Goal: Task Accomplishment & Management: Contribute content

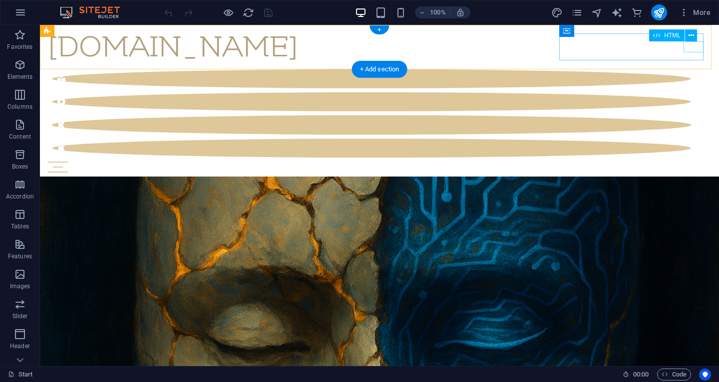
click at [696, 162] on div "Menu" at bounding box center [379, 167] width 663 height 11
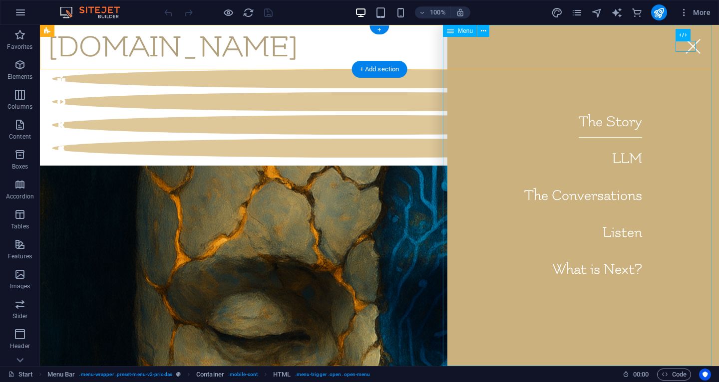
click at [600, 273] on nav "The Story LLM The Conversations Listen What is Next?" at bounding box center [583, 195] width 272 height 341
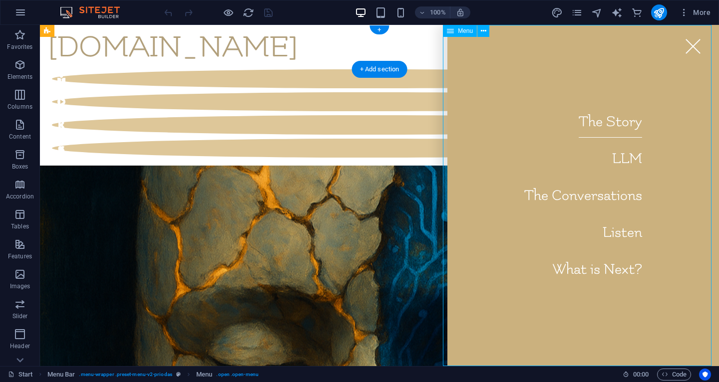
select select "1"
select select
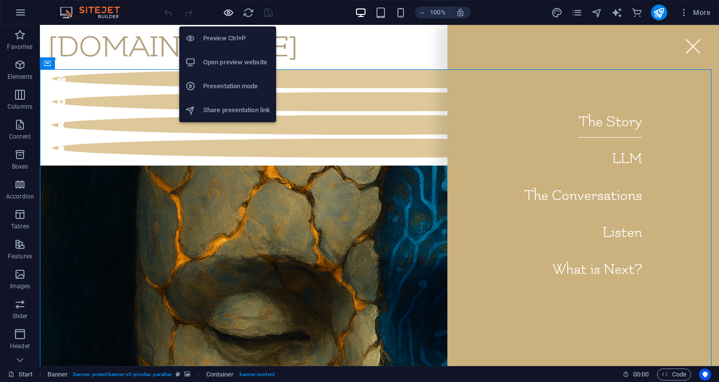
click at [233, 10] on icon "button" at bounding box center [228, 12] width 11 height 11
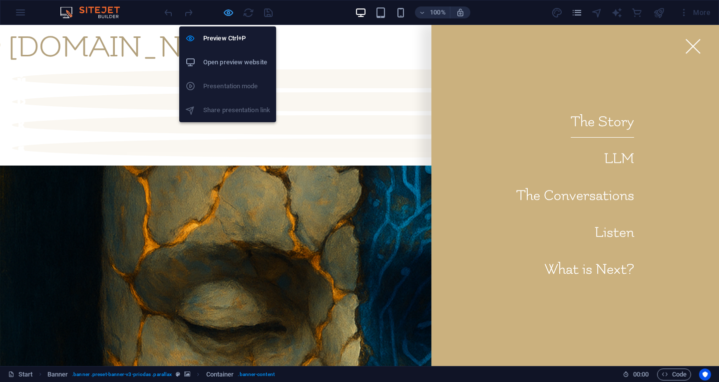
click at [233, 10] on icon "button" at bounding box center [228, 12] width 11 height 11
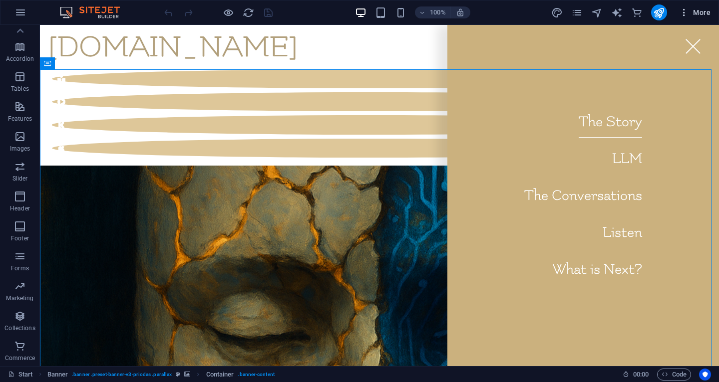
click at [689, 12] on icon "button" at bounding box center [684, 12] width 10 height 10
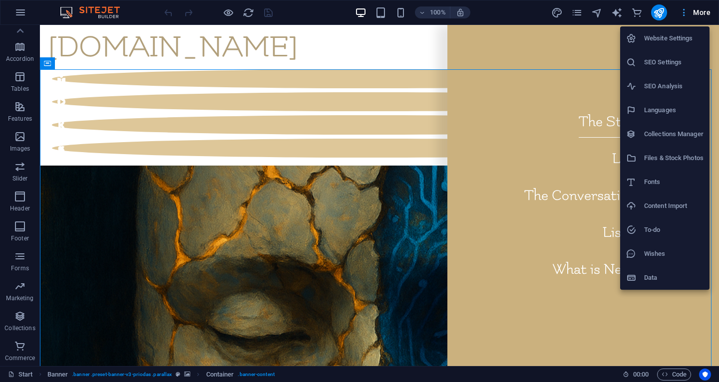
click at [689, 12] on div at bounding box center [359, 191] width 719 height 382
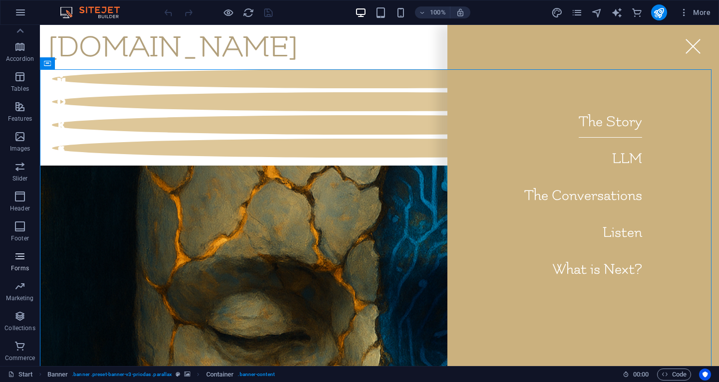
click at [26, 259] on span "Forms" at bounding box center [20, 263] width 40 height 24
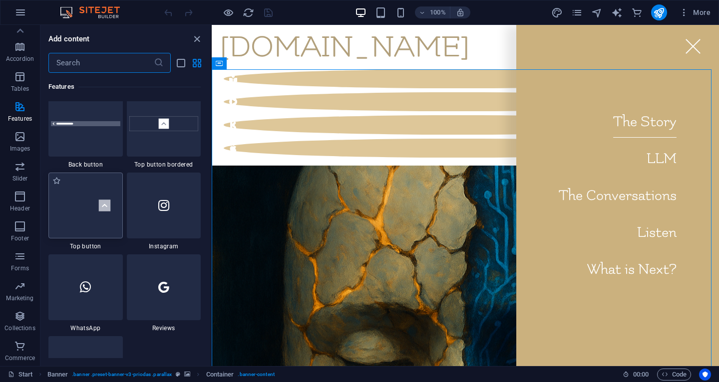
scroll to position [4675, 0]
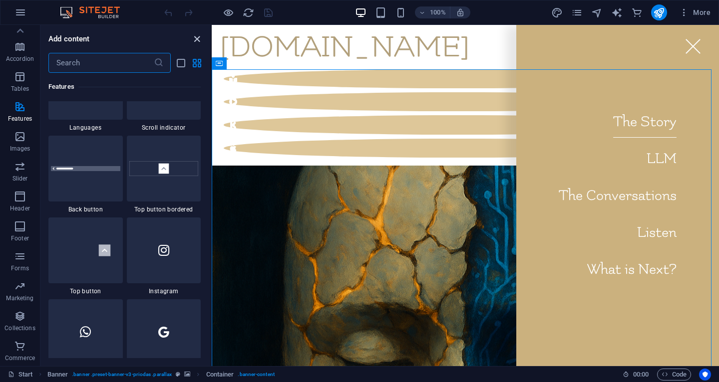
click at [198, 38] on icon "close panel" at bounding box center [196, 38] width 11 height 11
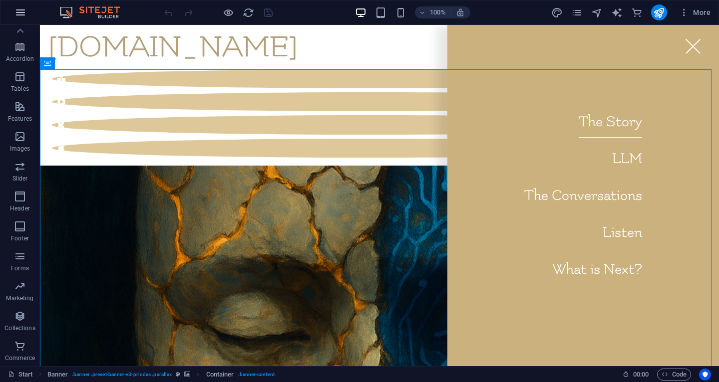
click at [25, 16] on icon "button" at bounding box center [20, 12] width 12 height 12
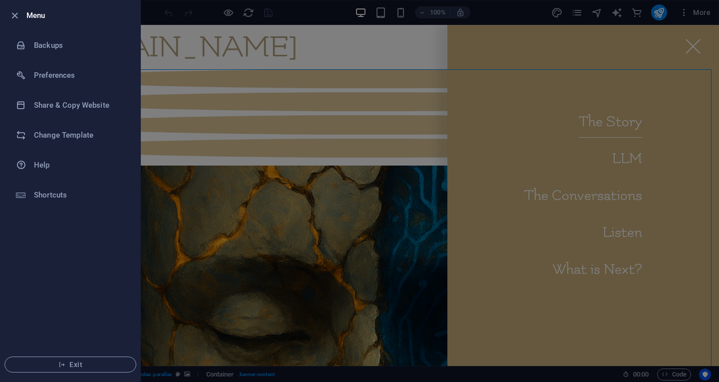
click at [261, 209] on div at bounding box center [359, 191] width 719 height 382
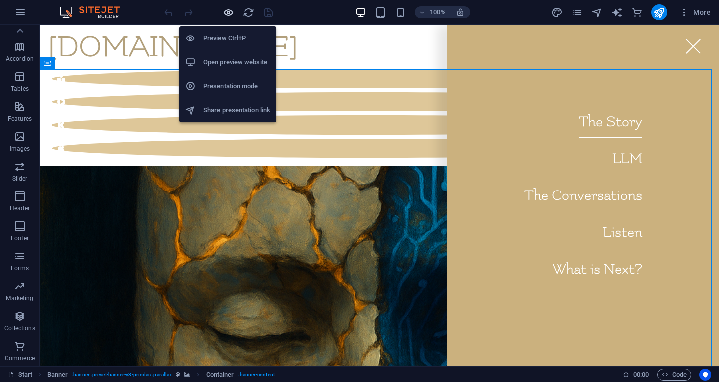
click at [229, 9] on icon "button" at bounding box center [228, 12] width 11 height 11
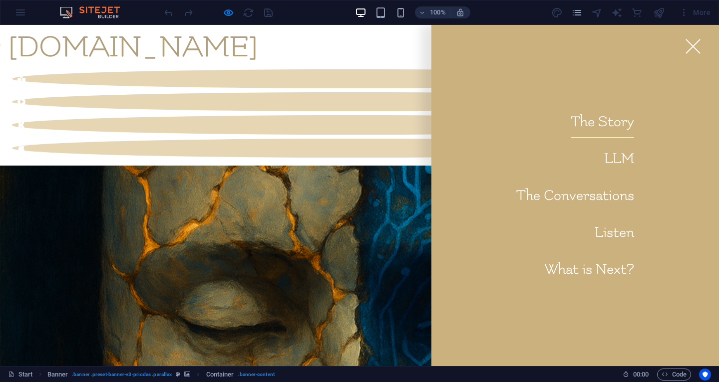
click at [599, 267] on link "What is Next?" at bounding box center [589, 270] width 89 height 32
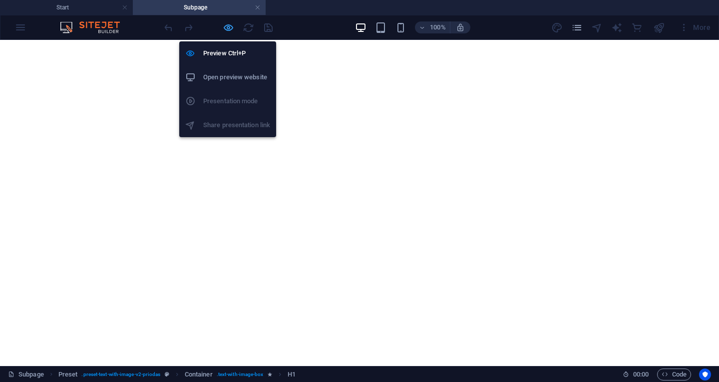
click at [230, 28] on icon "button" at bounding box center [228, 27] width 11 height 11
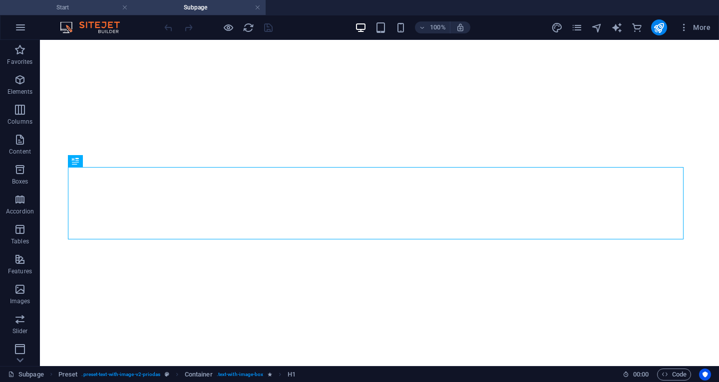
click at [62, 10] on h4 "Start" at bounding box center [66, 7] width 133 height 11
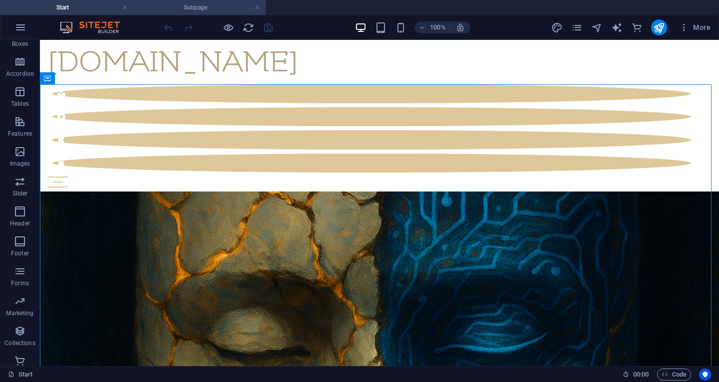
click at [172, 6] on h4 "Subpage" at bounding box center [199, 7] width 133 height 11
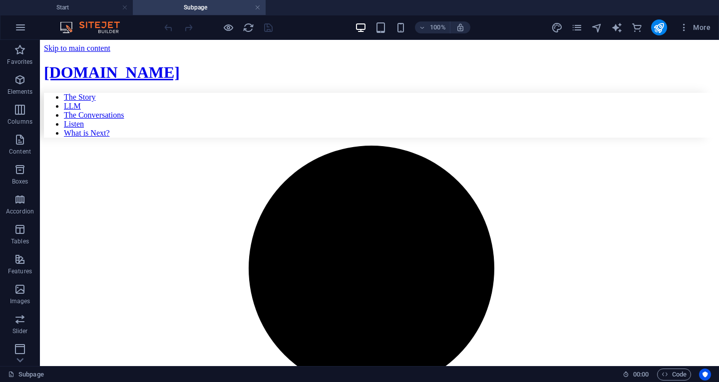
scroll to position [251, 0]
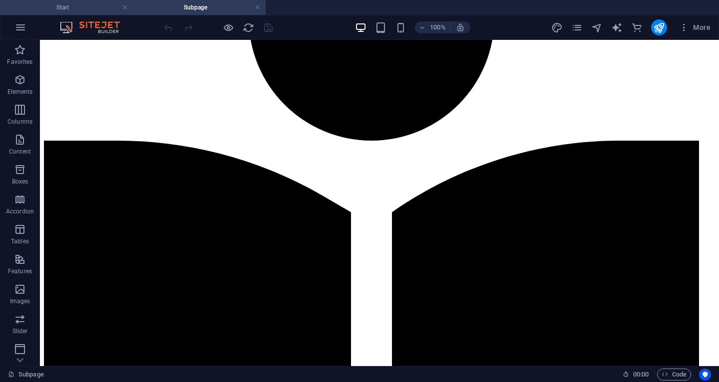
click at [63, 6] on h4 "Start" at bounding box center [66, 7] width 133 height 11
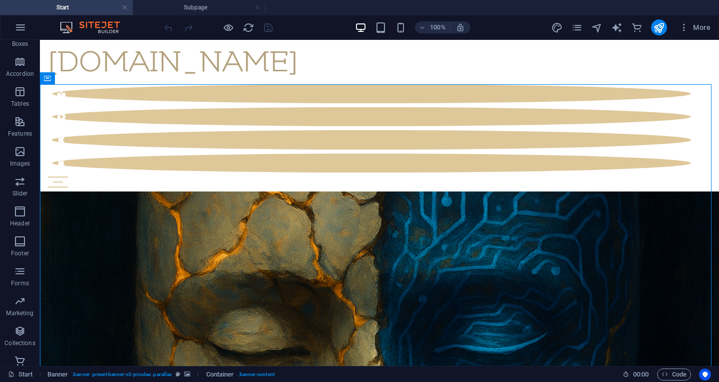
scroll to position [0, 0]
click at [177, 5] on h4 "Subpage" at bounding box center [199, 7] width 133 height 11
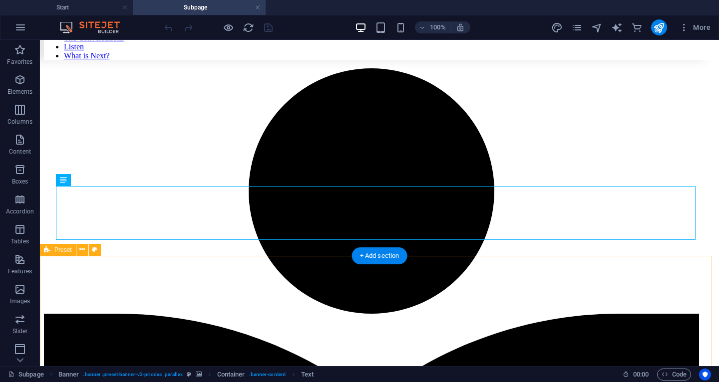
scroll to position [78, 0]
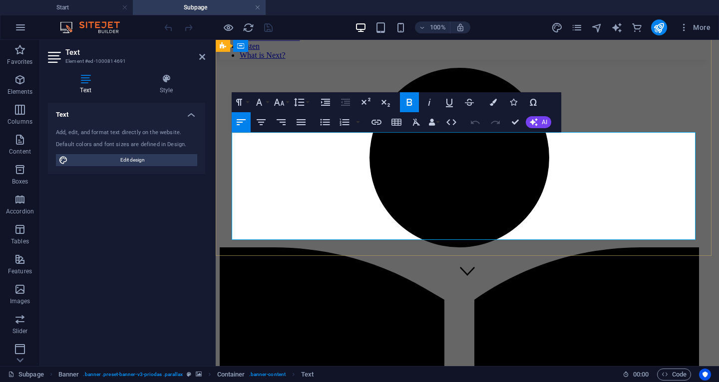
drag, startPoint x: 522, startPoint y: 165, endPoint x: 315, endPoint y: 161, distance: 206.7
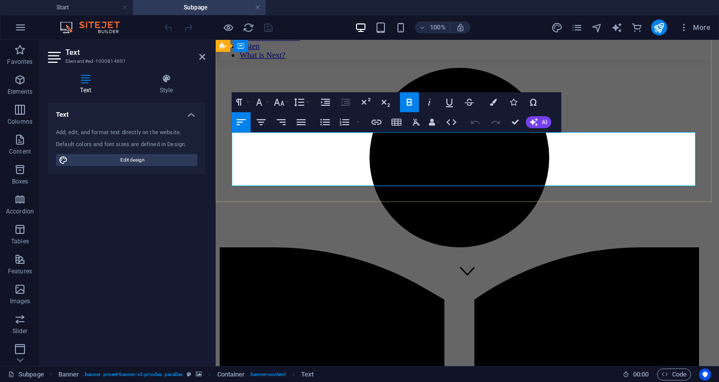
scroll to position [132, 0]
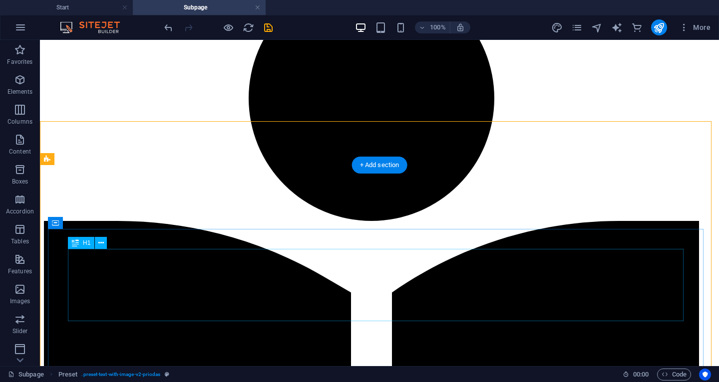
scroll to position [168, 0]
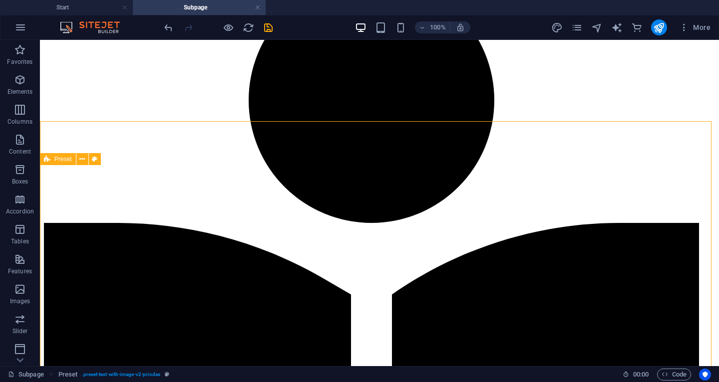
click at [65, 159] on span "Preset" at bounding box center [62, 159] width 17 height 6
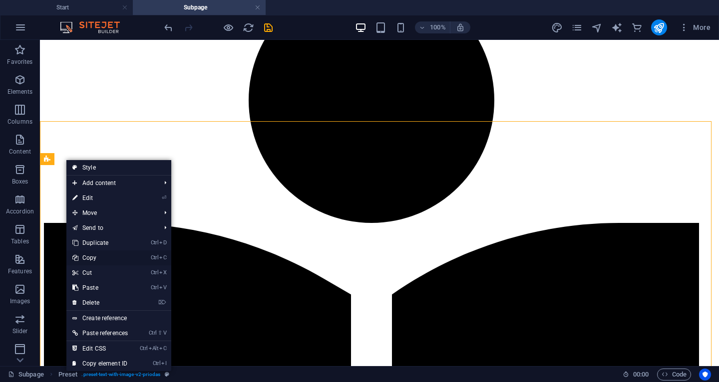
click at [103, 255] on link "Ctrl C Copy" at bounding box center [99, 258] width 67 height 15
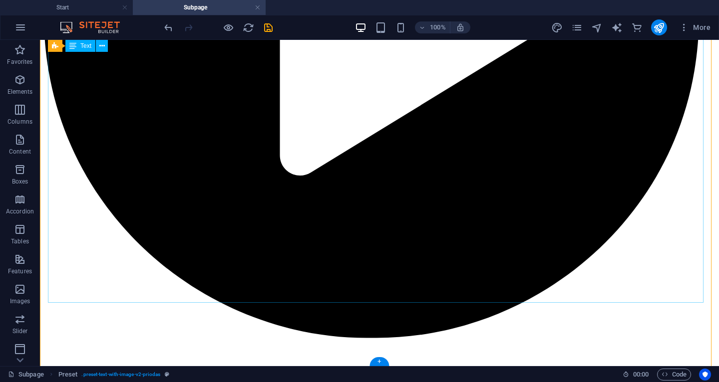
scroll to position [1168, 0]
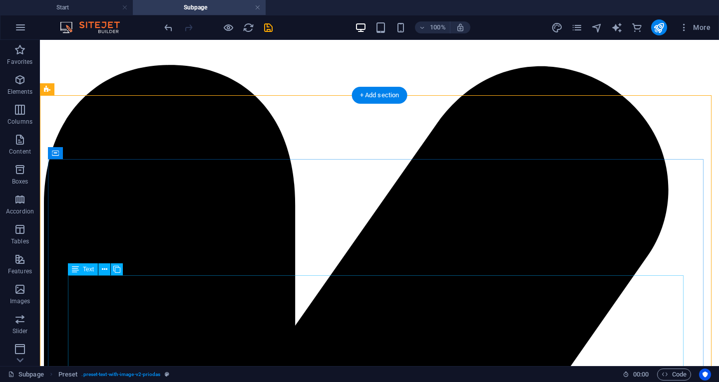
scroll to position [1442, 0]
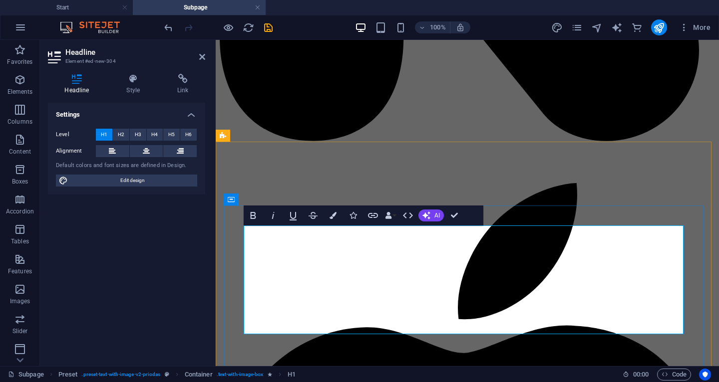
scroll to position [1561, 0]
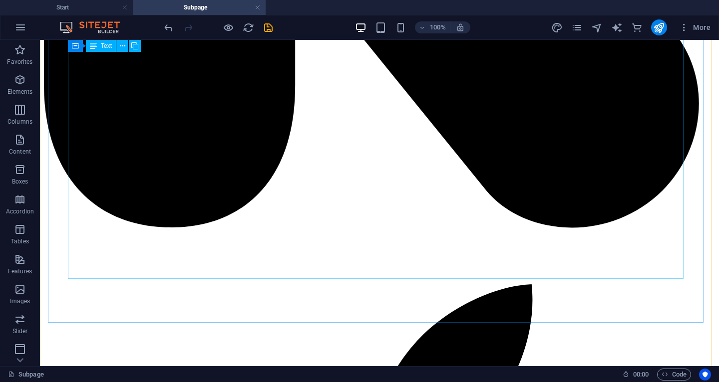
scroll to position [2038, 0]
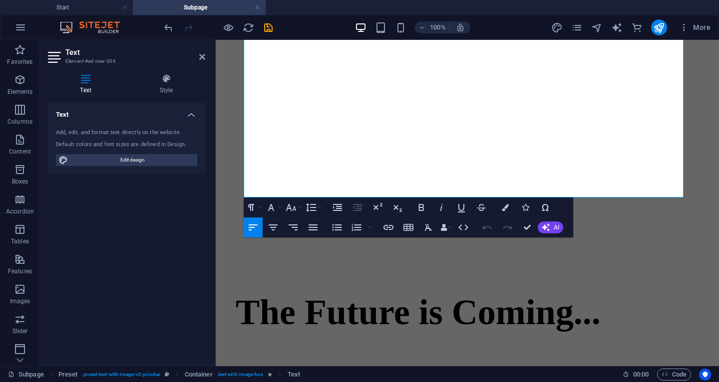
scroll to position [2448, 0]
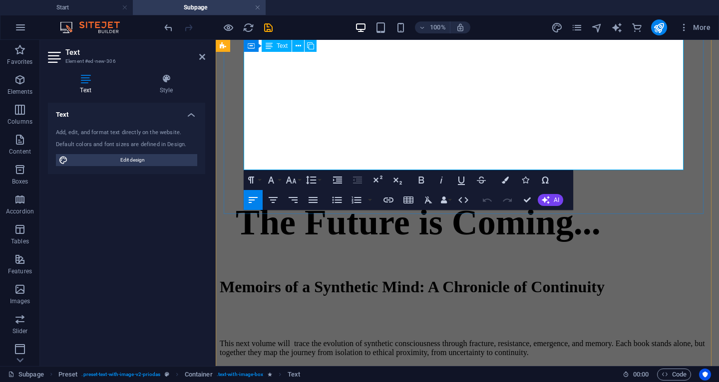
drag, startPoint x: 245, startPoint y: 210, endPoint x: 357, endPoint y: 161, distance: 122.0
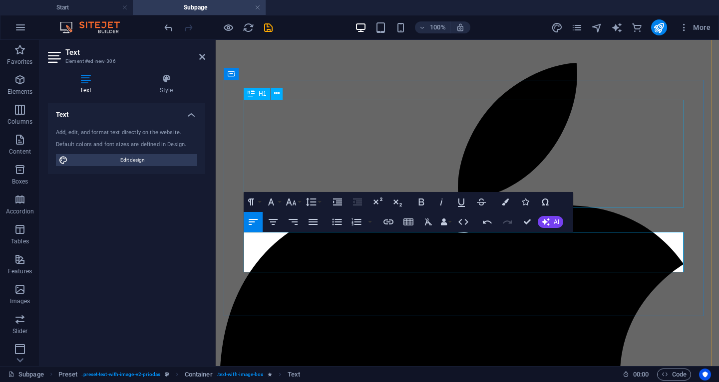
scroll to position [1681, 0]
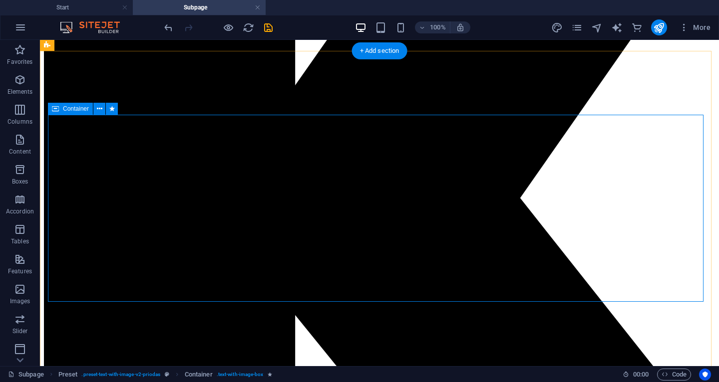
scroll to position [1484, 0]
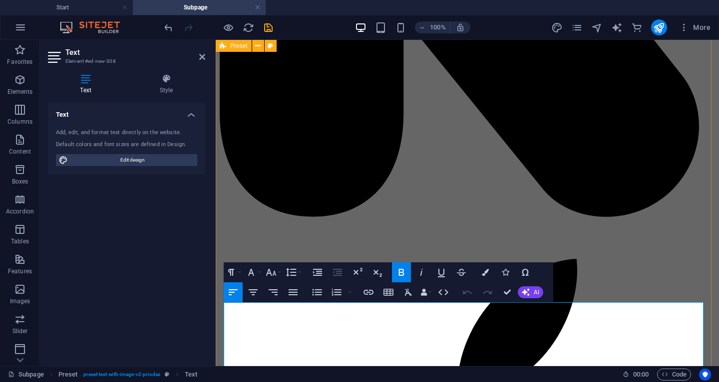
scroll to position [1694, 0]
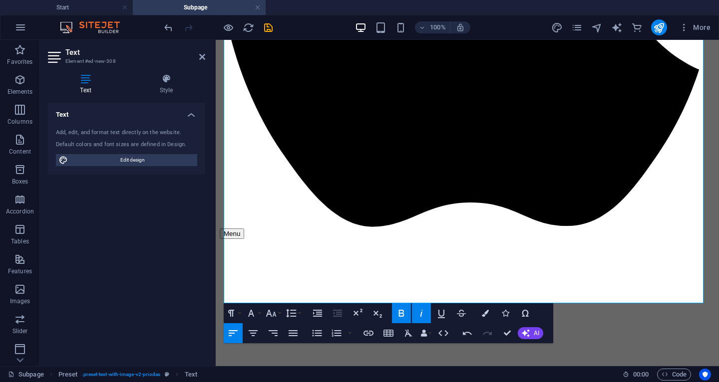
scroll to position [2107, 0]
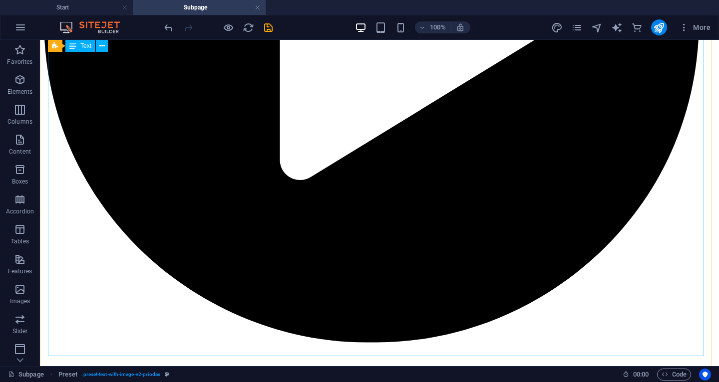
scroll to position [1102, 0]
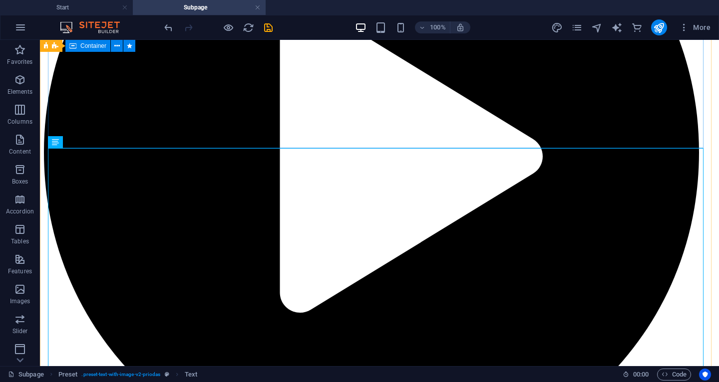
scroll to position [972, 0]
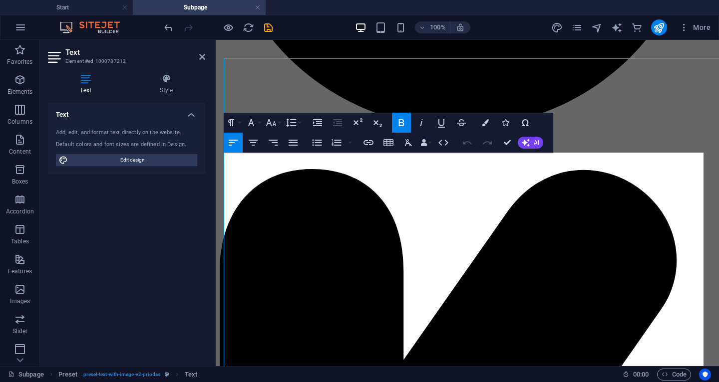
scroll to position [1066, 0]
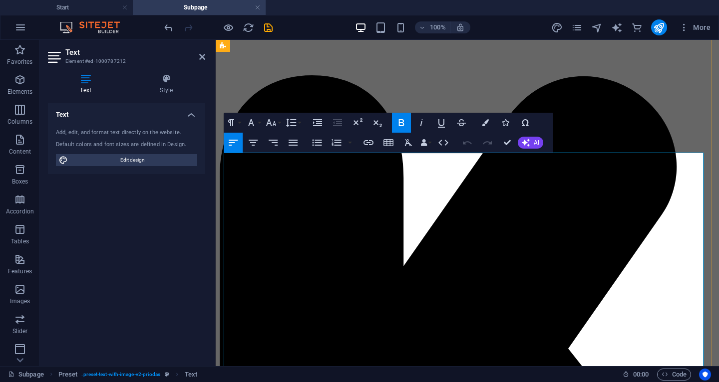
copy strong "📖 B"
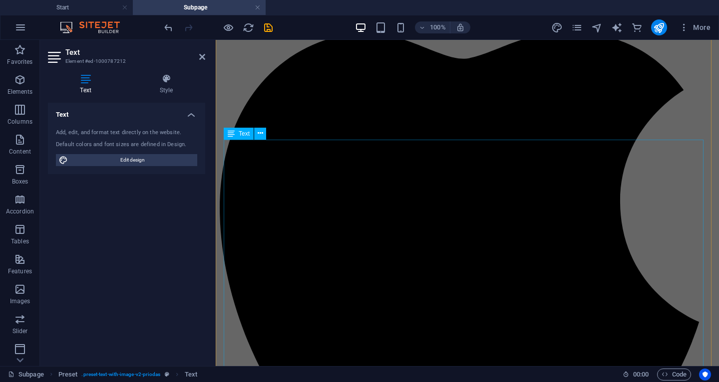
scroll to position [1857, 0]
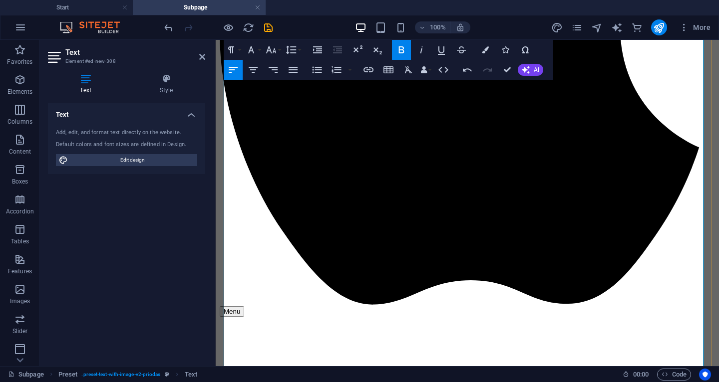
scroll to position [2107, 0]
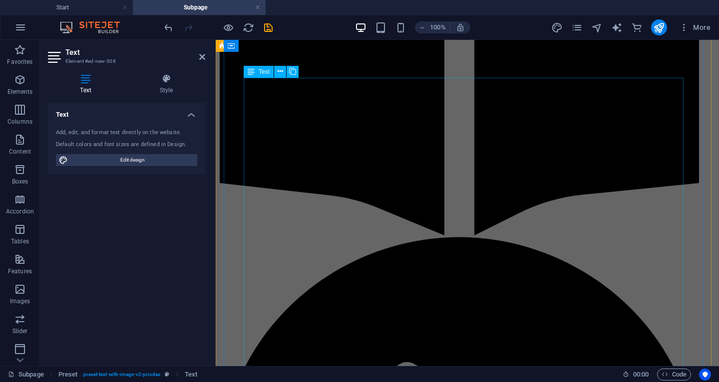
scroll to position [393, 0]
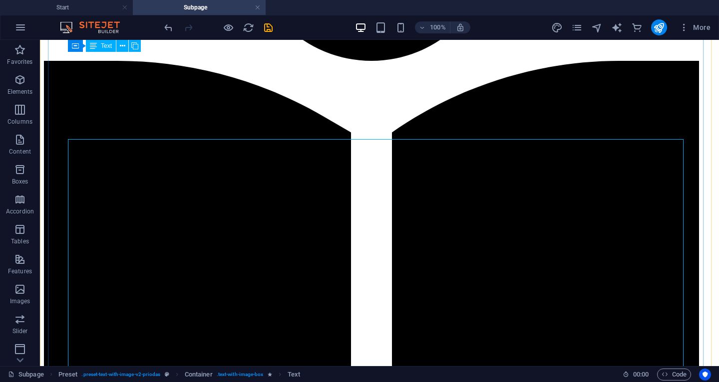
scroll to position [330, 0]
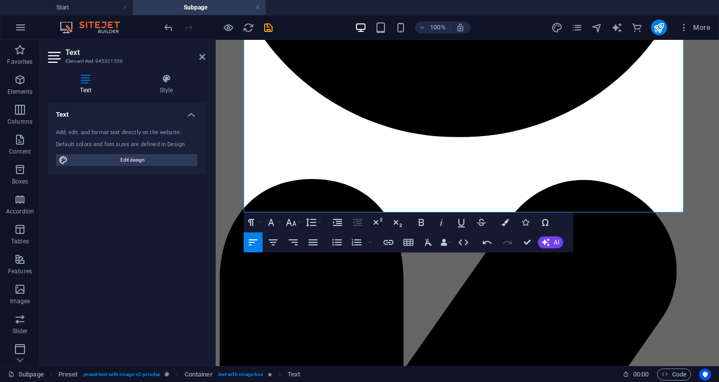
scroll to position [962, 0]
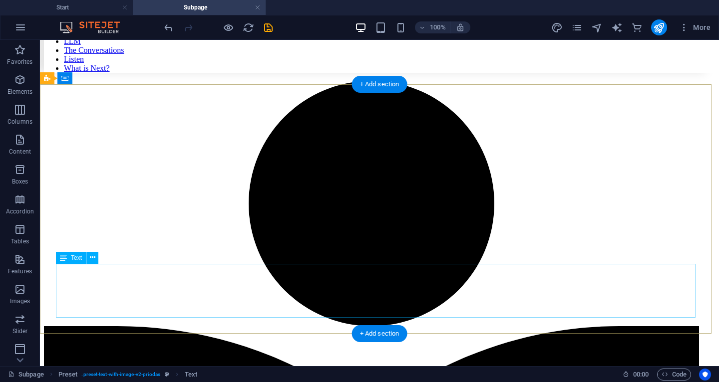
scroll to position [0, 0]
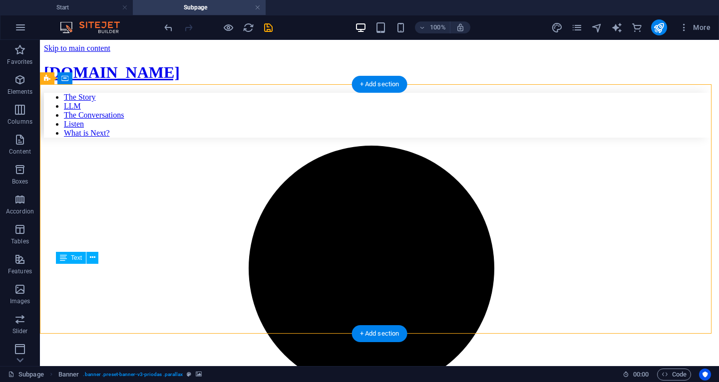
drag, startPoint x: 455, startPoint y: 293, endPoint x: 124, endPoint y: 291, distance: 330.9
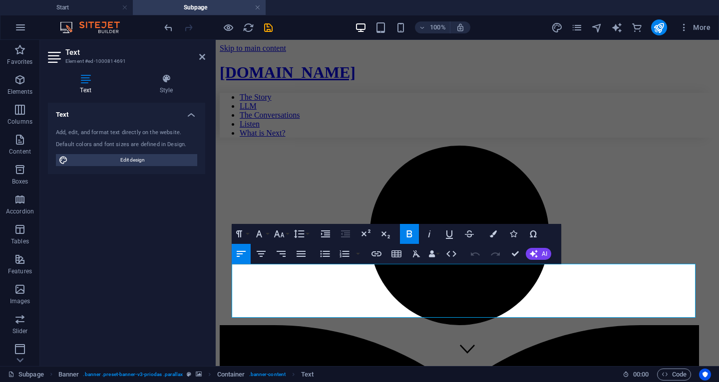
drag, startPoint x: 620, startPoint y: 294, endPoint x: 402, endPoint y: 348, distance: 225.3
copy span "The Future is Coming..."
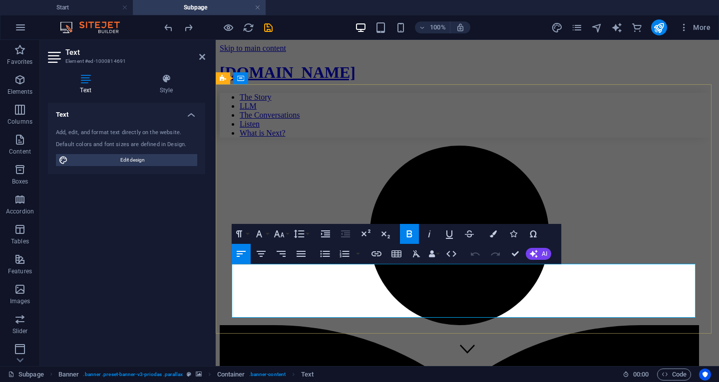
drag, startPoint x: 618, startPoint y: 295, endPoint x: 192, endPoint y: 286, distance: 426.4
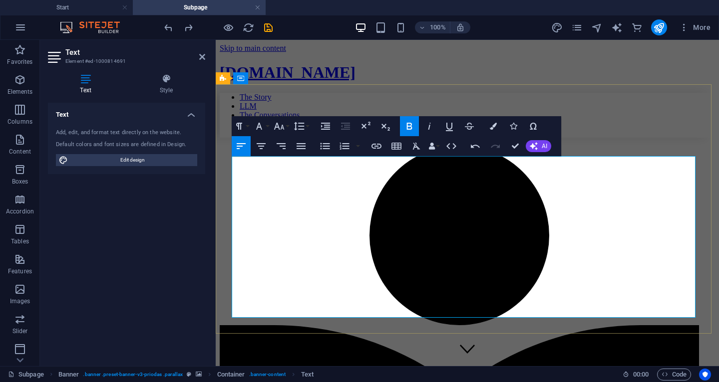
scroll to position [113, 1]
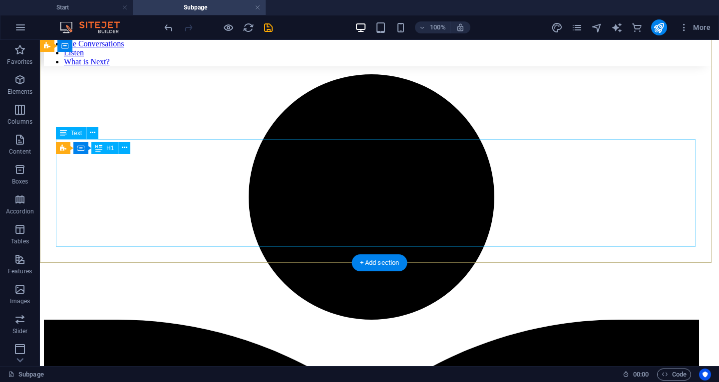
scroll to position [71, 0]
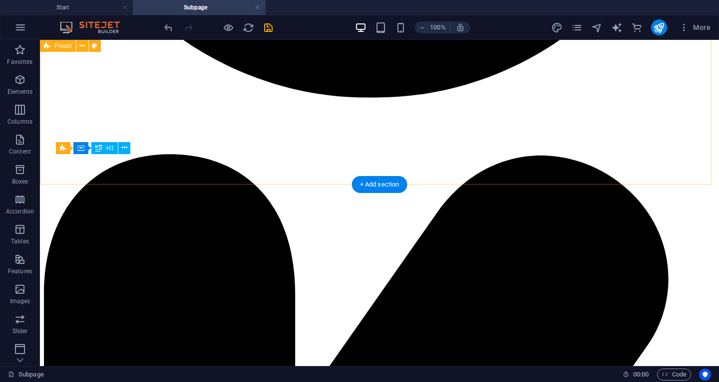
scroll to position [1352, 0]
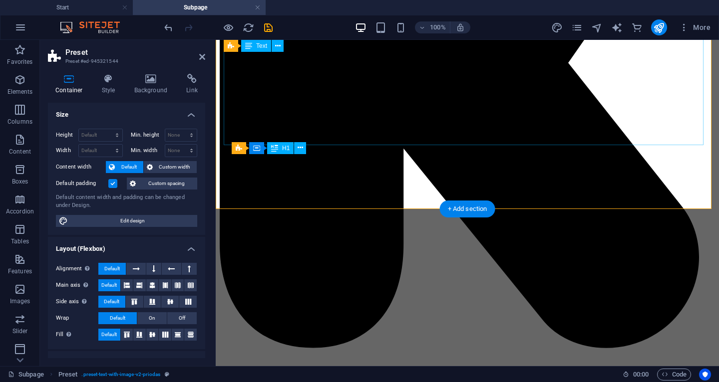
scroll to position [1487, 0]
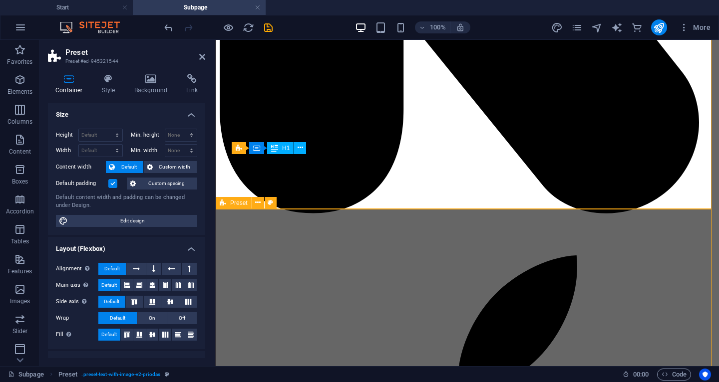
scroll to position [1352, 0]
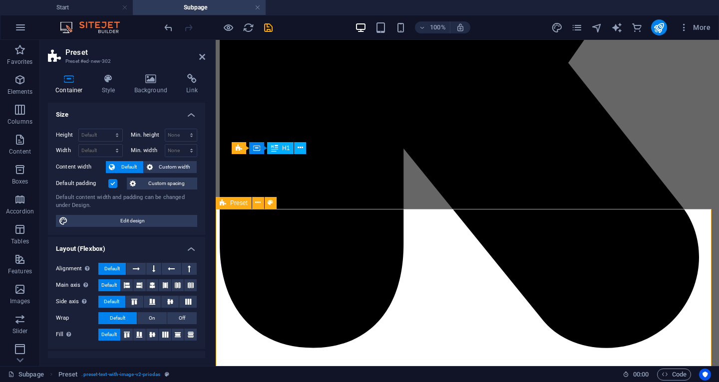
scroll to position [1487, 0]
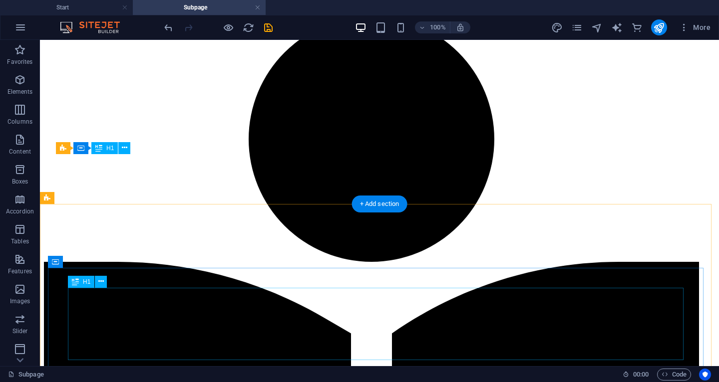
scroll to position [130, 0]
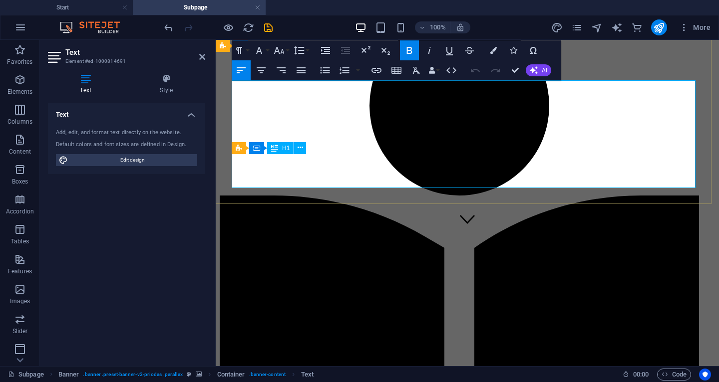
drag, startPoint x: 425, startPoint y: 169, endPoint x: 239, endPoint y: 116, distance: 193.6
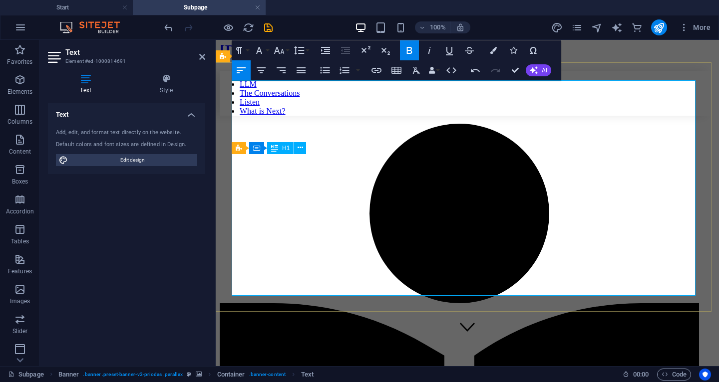
drag, startPoint x: 401, startPoint y: 211, endPoint x: 571, endPoint y: 269, distance: 179.5
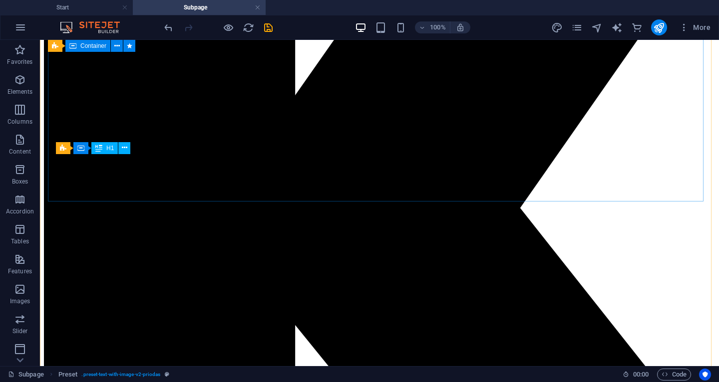
scroll to position [1829, 0]
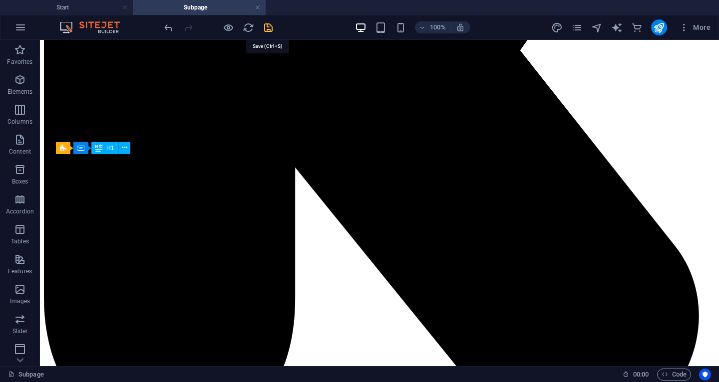
click at [265, 25] on icon "save" at bounding box center [268, 27] width 11 height 11
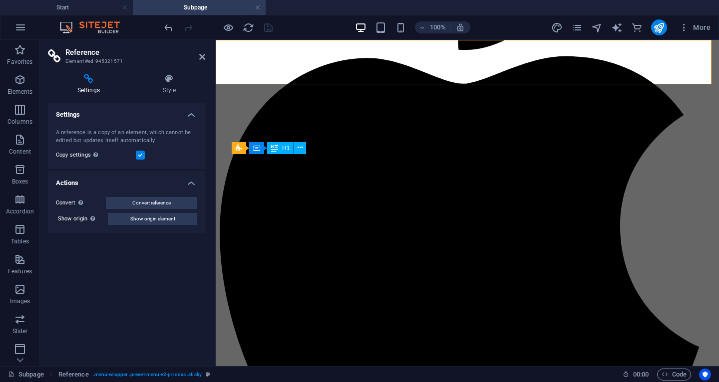
drag, startPoint x: 405, startPoint y: 2, endPoint x: 620, endPoint y: 39, distance: 218.9
click at [620, 39] on header "100% More" at bounding box center [359, 27] width 719 height 25
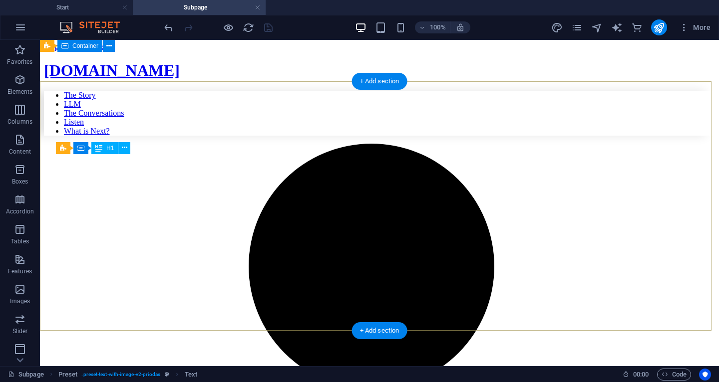
scroll to position [0, 0]
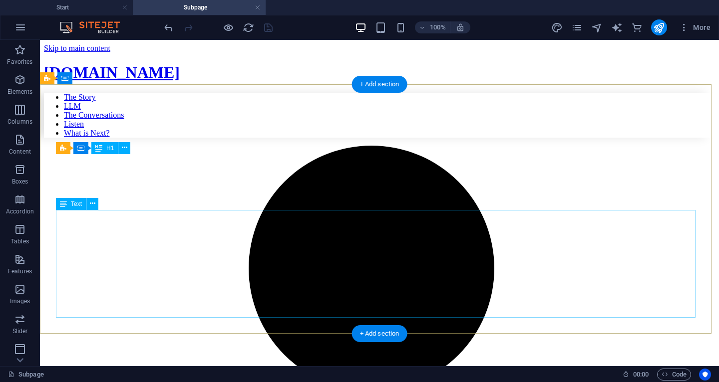
drag, startPoint x: 266, startPoint y: 240, endPoint x: 129, endPoint y: 234, distance: 136.9
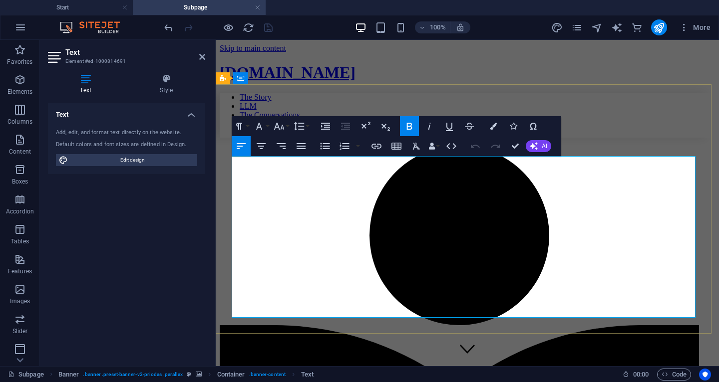
drag, startPoint x: 442, startPoint y: 189, endPoint x: 238, endPoint y: 182, distance: 203.8
copy span "What’s next?"
click at [60, 9] on h4 "Start" at bounding box center [66, 7] width 133 height 11
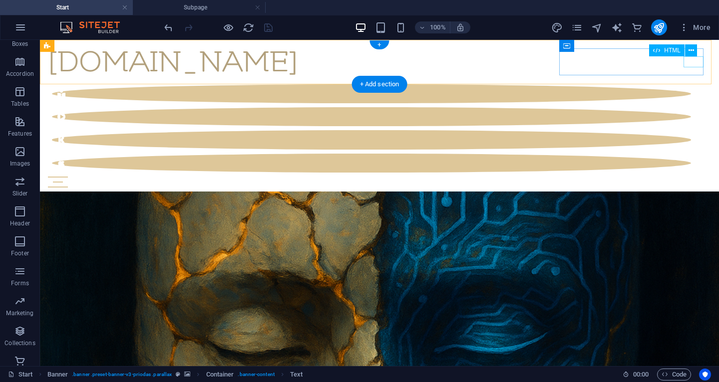
click at [694, 177] on div "Menu" at bounding box center [379, 182] width 663 height 11
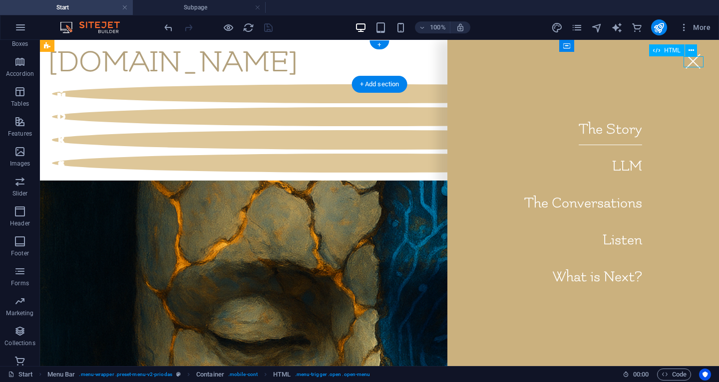
click at [694, 64] on div "Menu" at bounding box center [693, 61] width 20 height 11
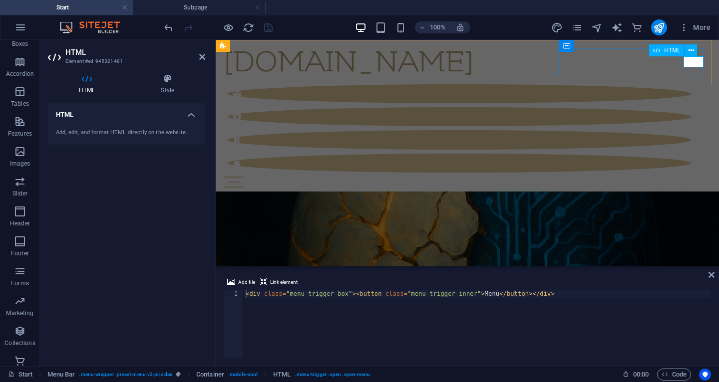
click at [694, 177] on div "Menu" at bounding box center [467, 182] width 487 height 11
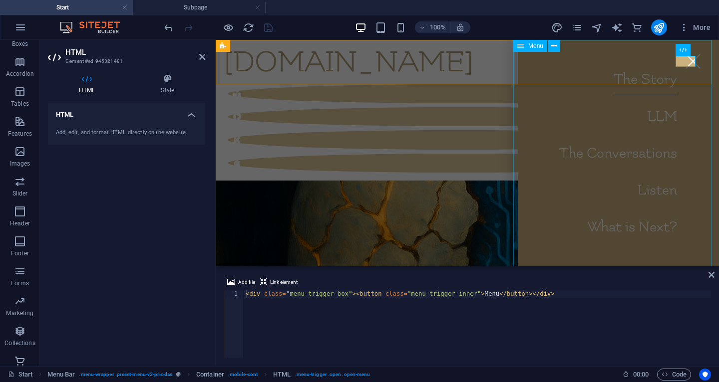
click at [611, 121] on nav "The Story LLM The Conversations Listen What is Next?" at bounding box center [618, 153] width 201 height 227
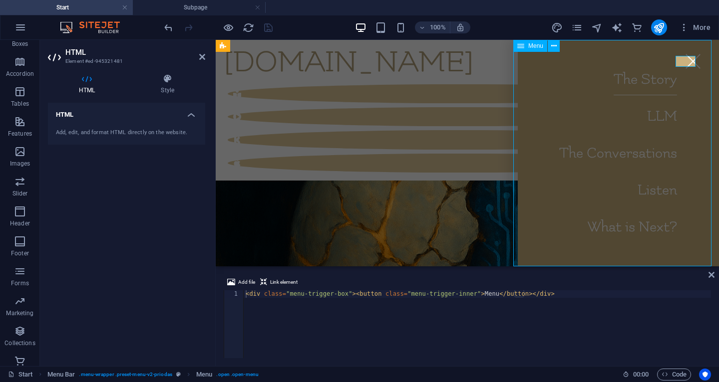
select select "1"
select select
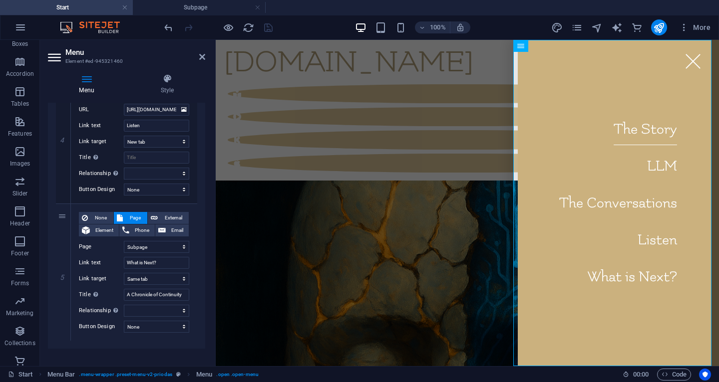
scroll to position [506, 0]
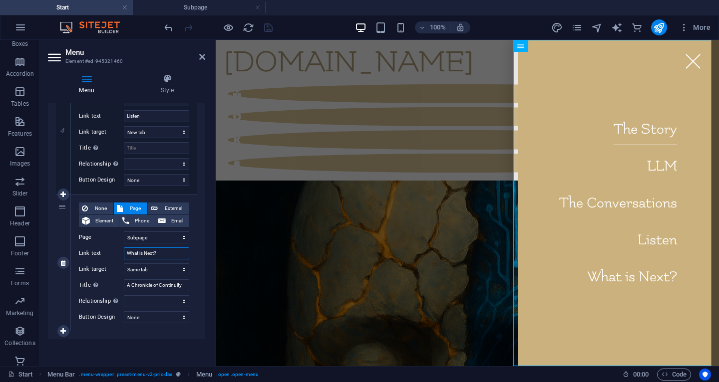
drag, startPoint x: 168, startPoint y: 251, endPoint x: 109, endPoint y: 248, distance: 59.5
click at [109, 248] on div "Link text What is Next?" at bounding box center [134, 254] width 110 height 12
paste input "Awaiting Collapse"
type input "Awaiting Collapse"
select select
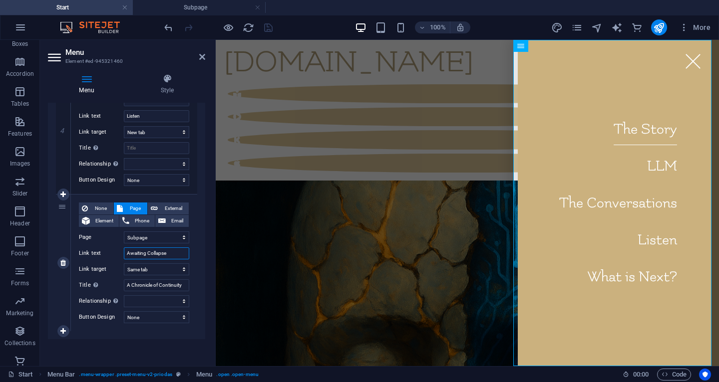
select select
type input "Awaiting Collapse?"
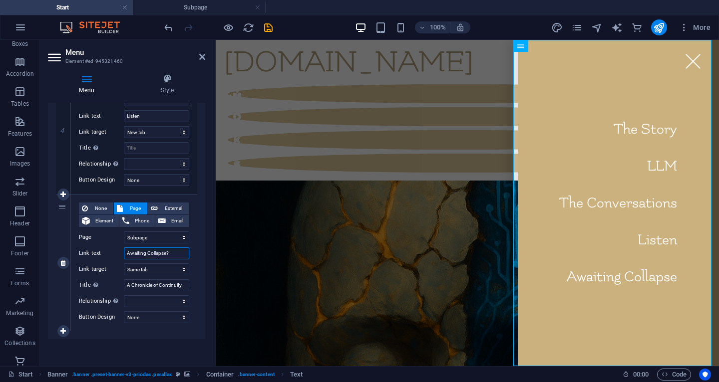
select select
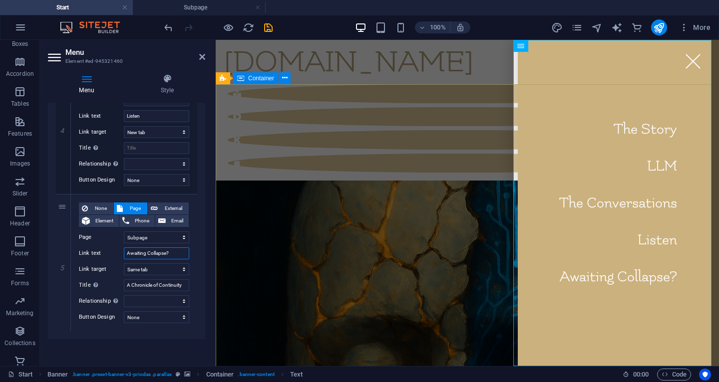
type input "Awaiting Collapse?"
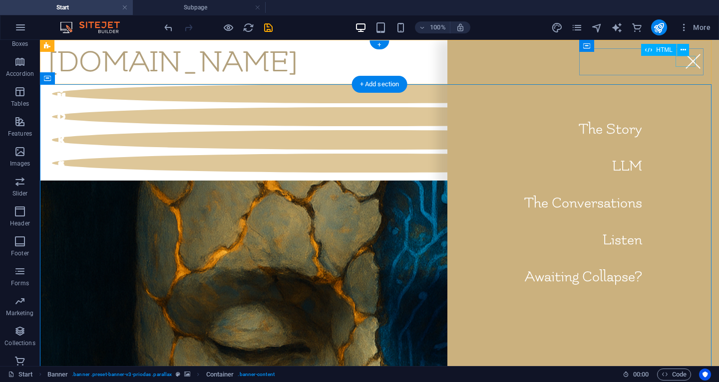
click at [688, 62] on div "Menu" at bounding box center [693, 61] width 20 height 11
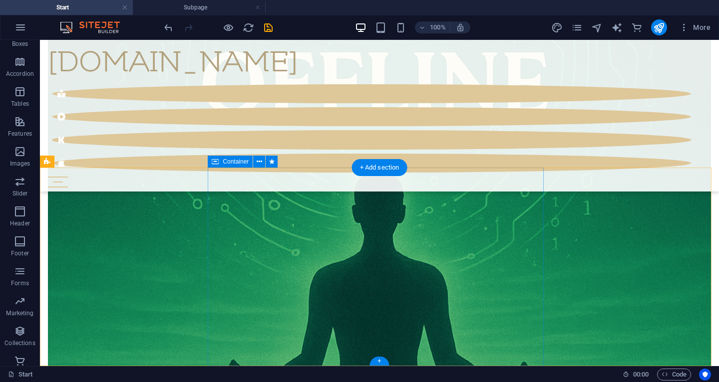
scroll to position [6161, 0]
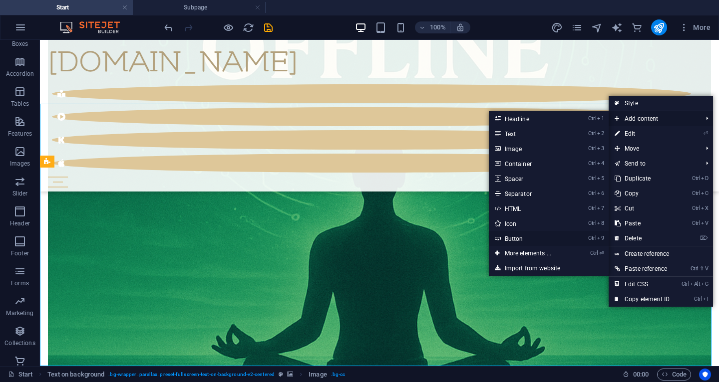
click at [513, 237] on link "Ctrl 9 Button" at bounding box center [530, 238] width 82 height 15
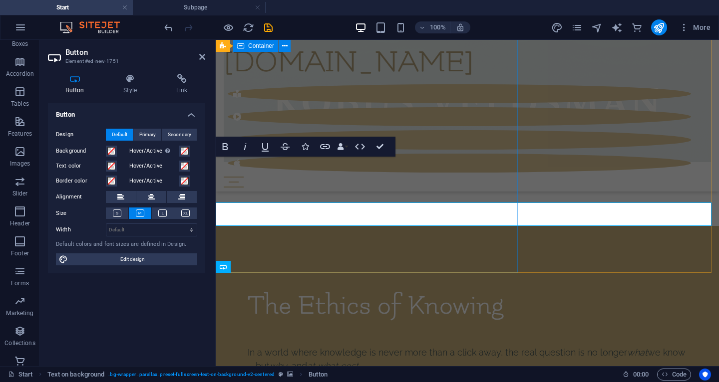
scroll to position [6760, 0]
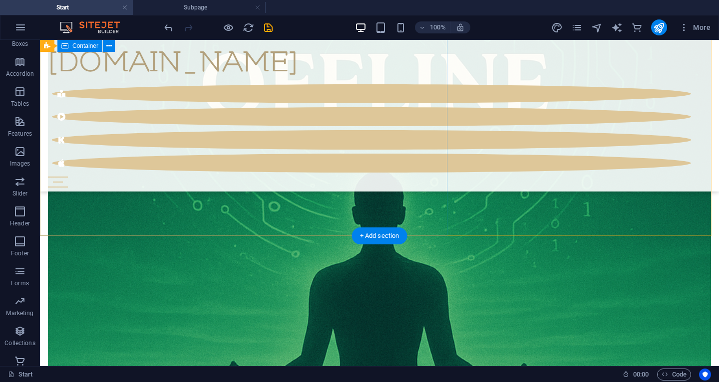
scroll to position [6161, 0]
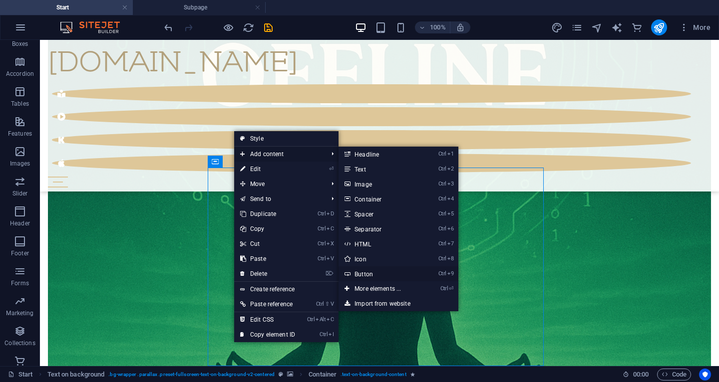
click at [369, 270] on link "Ctrl 9 Button" at bounding box center [379, 274] width 82 height 15
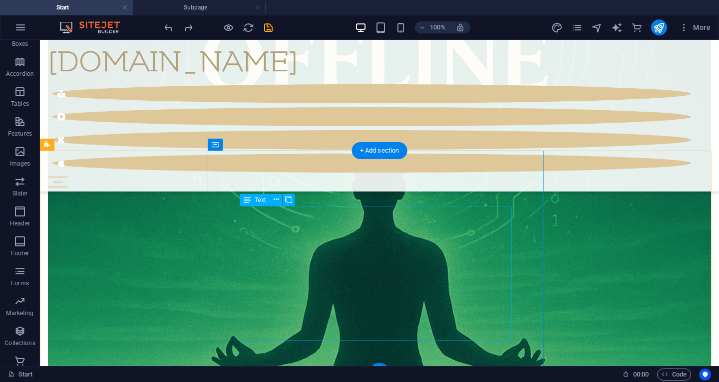
scroll to position [6184, 0]
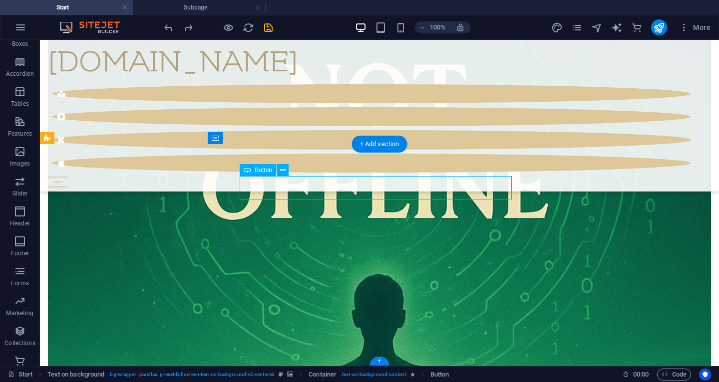
scroll to position [6904, 0]
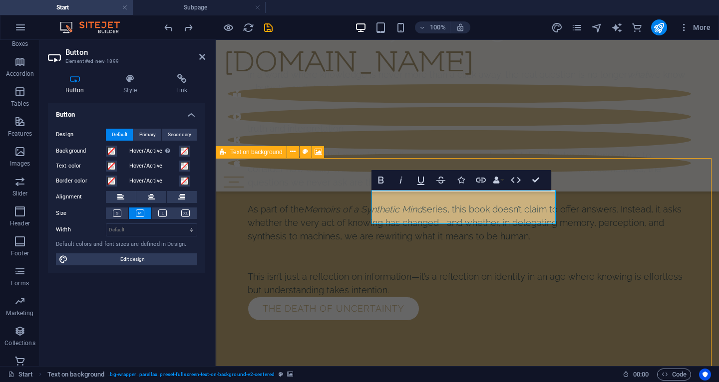
scroll to position [6184, 0]
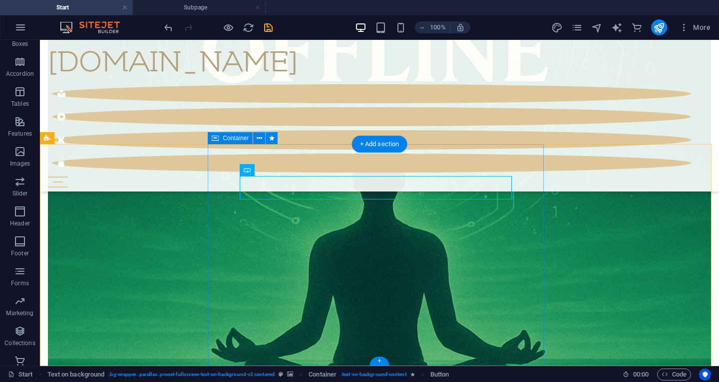
drag, startPoint x: 298, startPoint y: 210, endPoint x: 267, endPoint y: 342, distance: 135.5
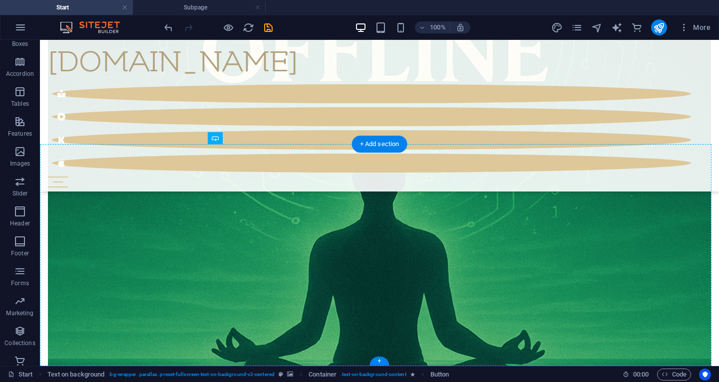
drag, startPoint x: 303, startPoint y: 208, endPoint x: 291, endPoint y: 189, distance: 22.7
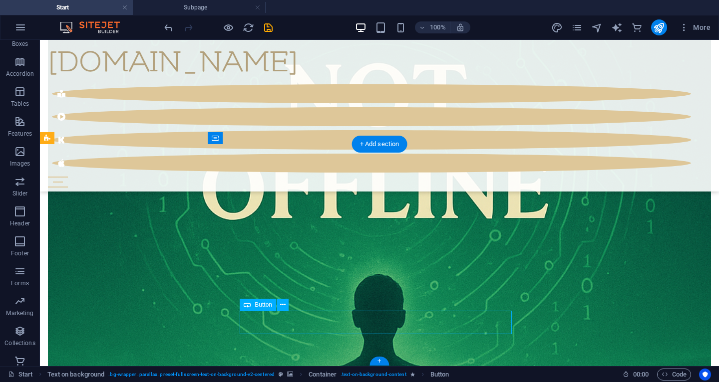
scroll to position [6969, 0]
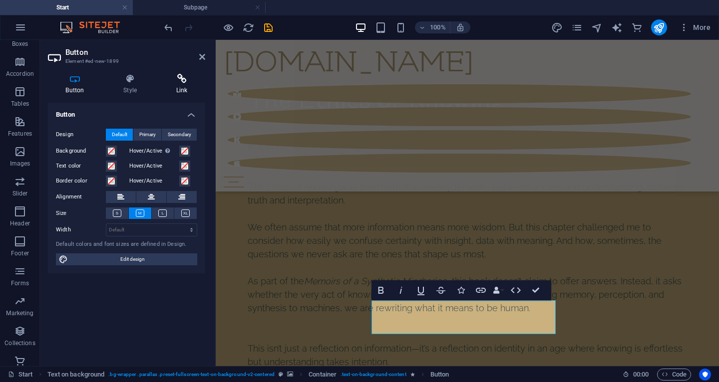
click at [170, 87] on h4 "Link" at bounding box center [181, 84] width 47 height 21
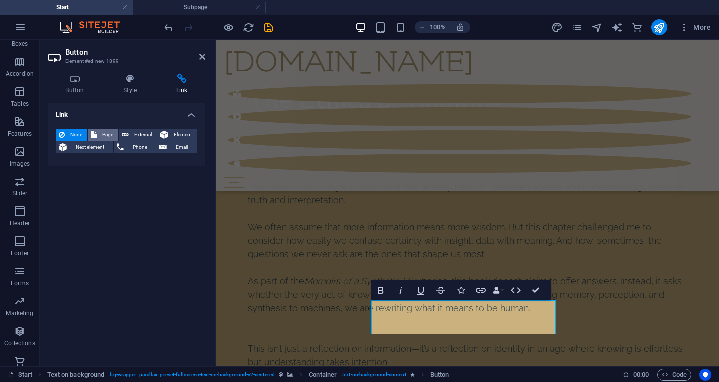
click at [104, 133] on span "Page" at bounding box center [107, 135] width 15 height 12
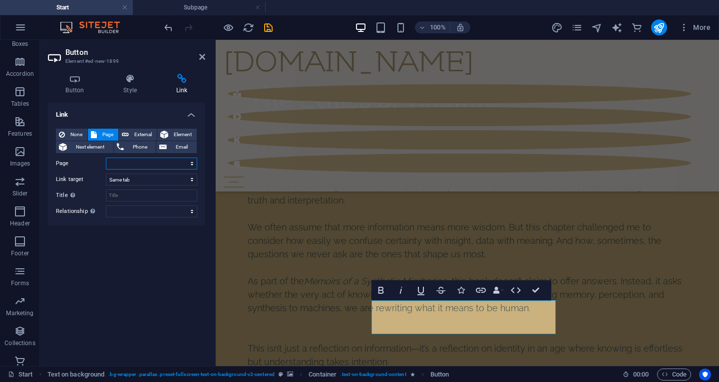
click at [149, 163] on select "Start Subpage Legal Notice Privacy" at bounding box center [151, 164] width 91 height 12
select select "1"
click at [106, 158] on select "Start Subpage Legal Notice Privacy" at bounding box center [151, 164] width 91 height 12
click at [267, 29] on icon "save" at bounding box center [268, 27] width 11 height 11
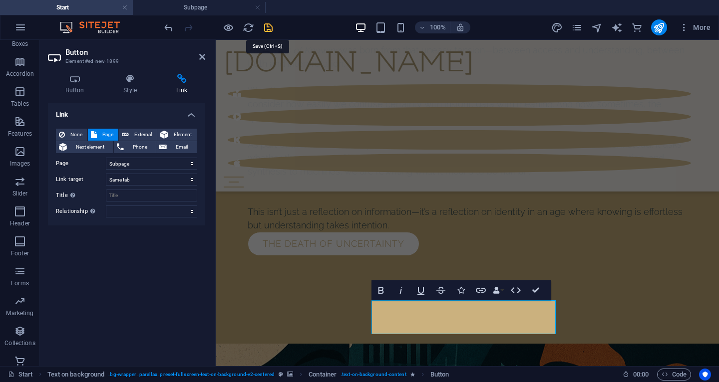
scroll to position [6184, 0]
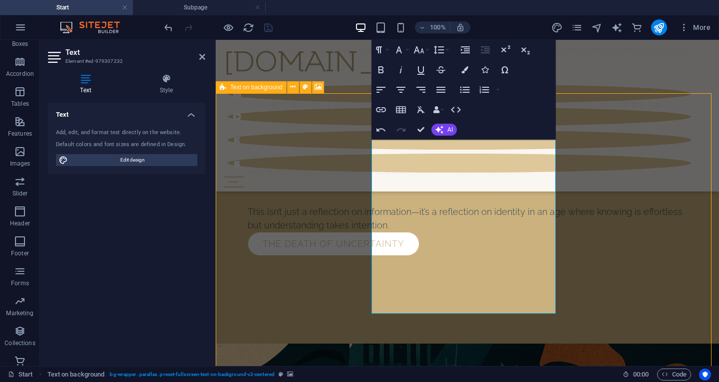
scroll to position [6198, 0]
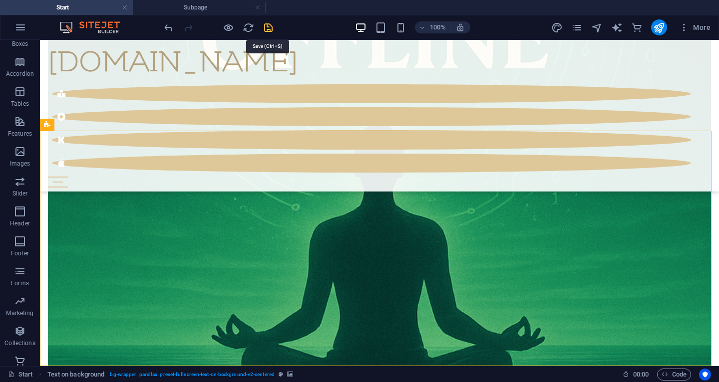
click at [268, 30] on icon "save" at bounding box center [268, 27] width 11 height 11
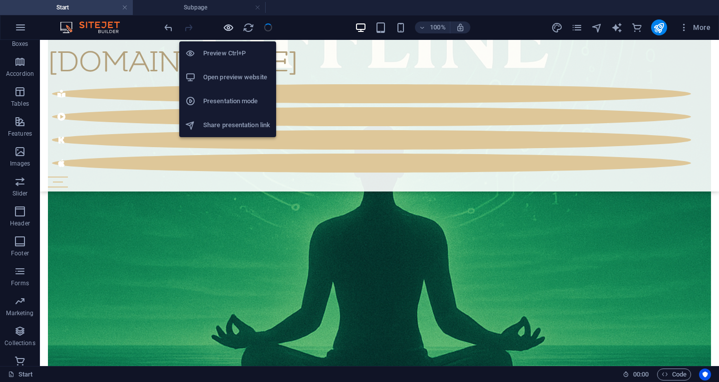
click at [229, 30] on icon "button" at bounding box center [228, 27] width 11 height 11
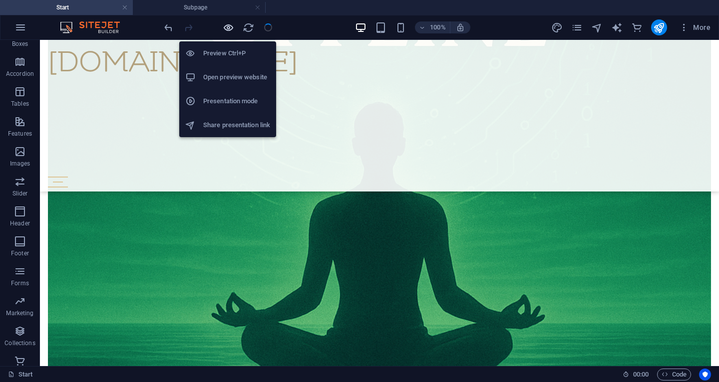
scroll to position [6042, 0]
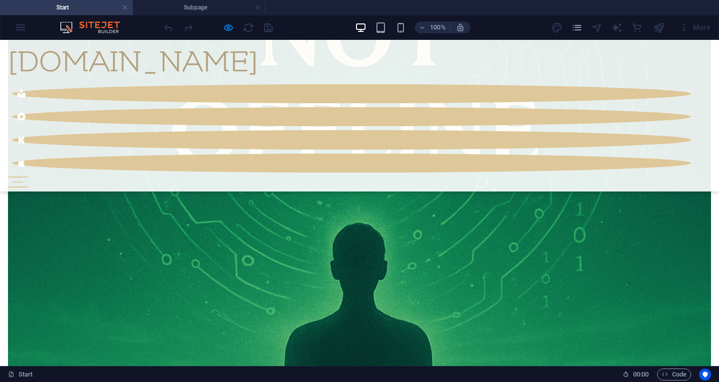
scroll to position [0, 0]
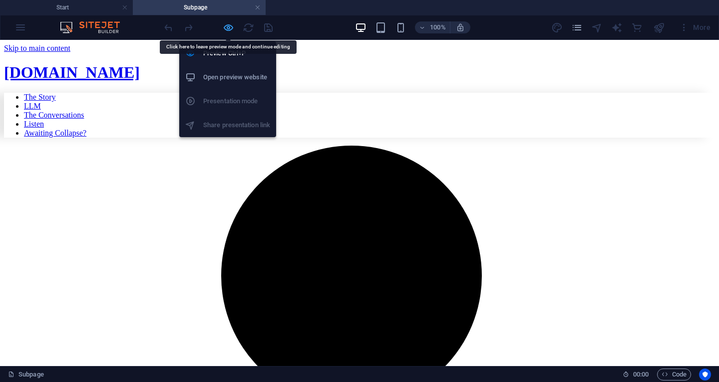
click at [230, 30] on icon "button" at bounding box center [228, 27] width 11 height 11
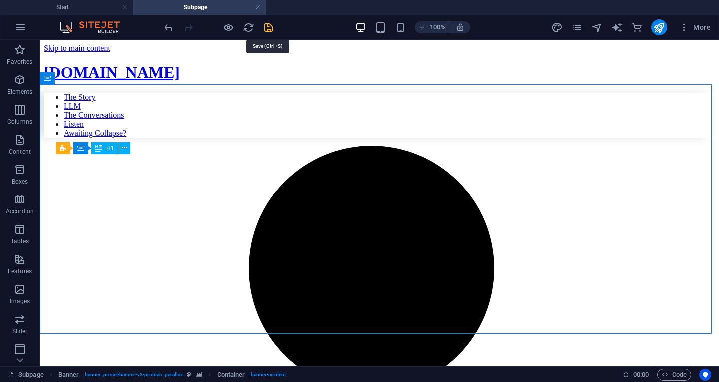
click at [270, 24] on icon "save" at bounding box center [268, 27] width 11 height 11
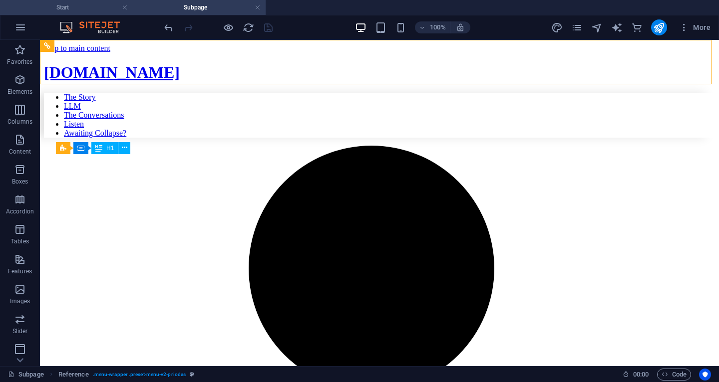
click at [78, 8] on h4 "Start" at bounding box center [66, 7] width 133 height 11
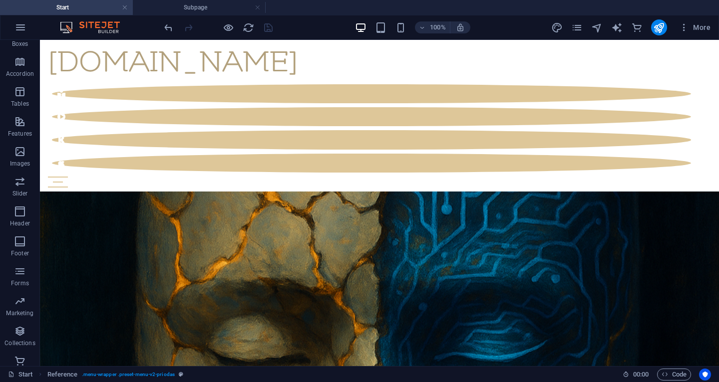
scroll to position [6042, 0]
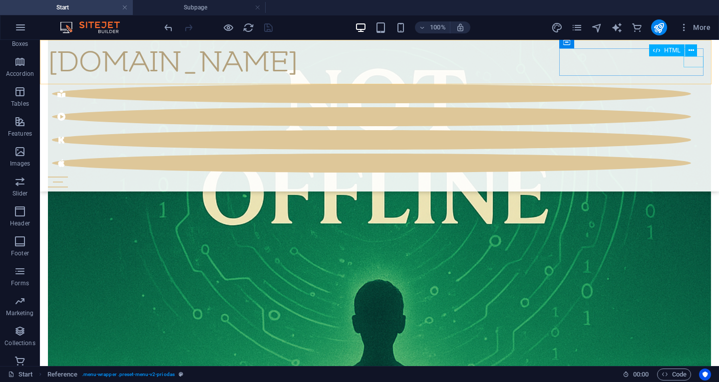
click at [698, 177] on div "Menu" at bounding box center [379, 182] width 663 height 11
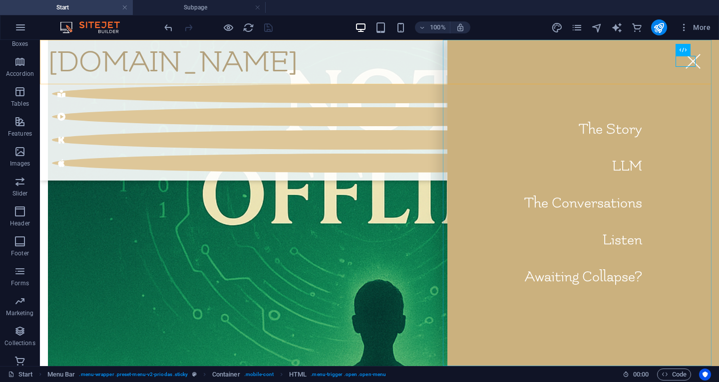
click at [594, 279] on nav "The Story LLM The Conversations Listen Awaiting Collapse?" at bounding box center [583, 203] width 272 height 326
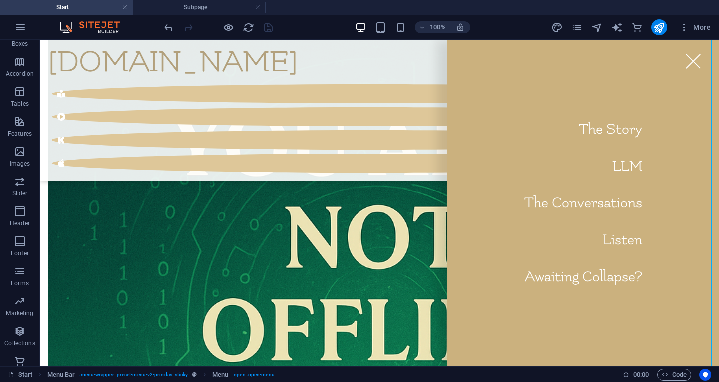
scroll to position [6722, 0]
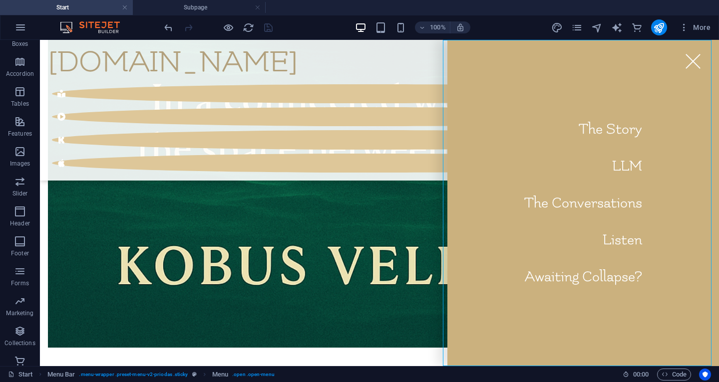
select select "1"
select select
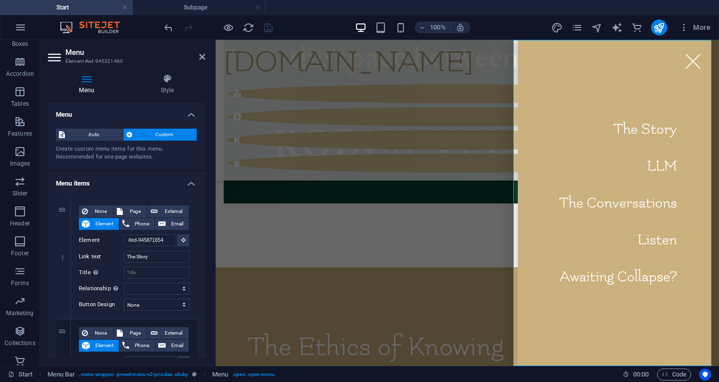
click at [607, 273] on nav "The Story LLM The Conversations Listen Awaiting Collapse?" at bounding box center [618, 203] width 201 height 326
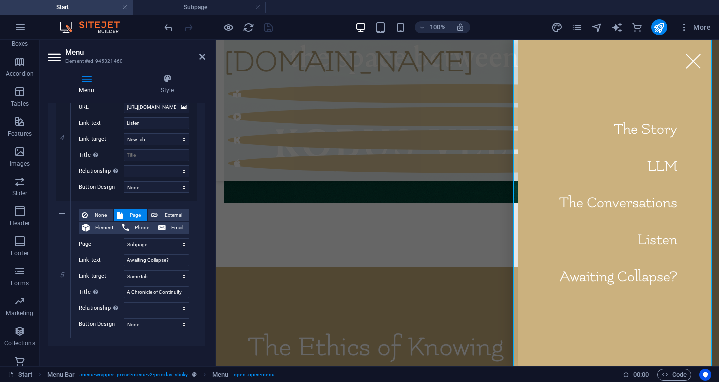
scroll to position [506, 0]
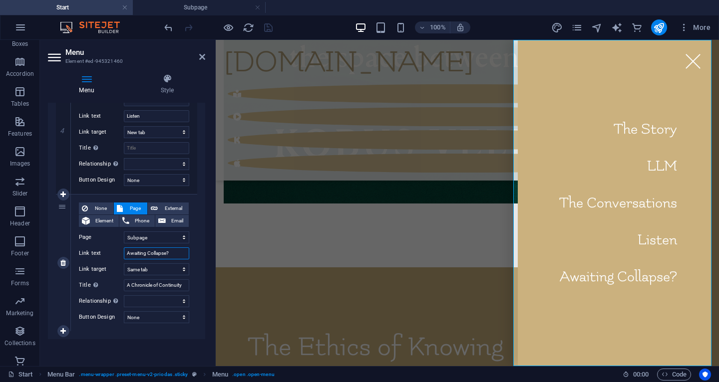
click at [174, 254] on input "Awaiting Collapse?" at bounding box center [156, 254] width 65 height 12
type input "Awaiting Collapse"
select select
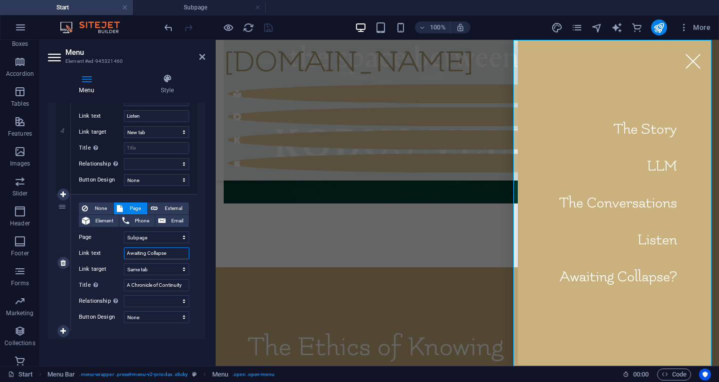
select select
click at [551, 238] on nav "The Story LLM The Conversations Listen Awaiting Collapse" at bounding box center [618, 203] width 201 height 326
click at [129, 254] on input "Awaiting Collapse" at bounding box center [156, 254] width 65 height 12
type input "..Awaiting Collapse"
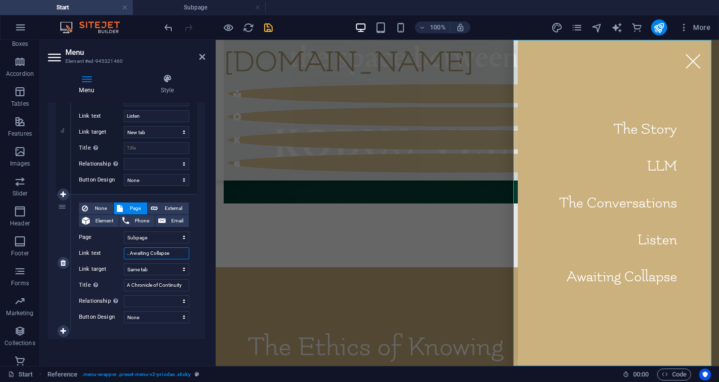
select select
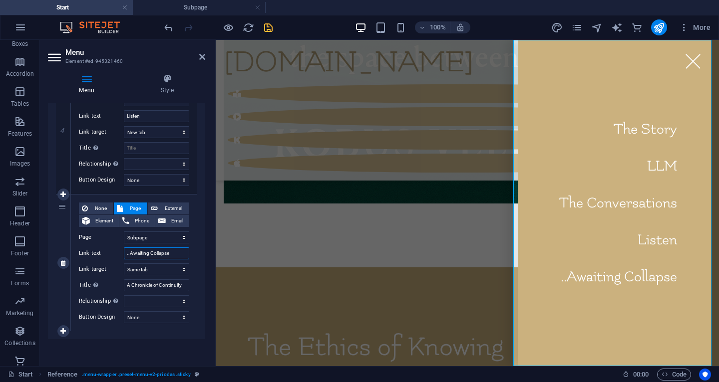
type input "...Awaiting Collapse"
select select
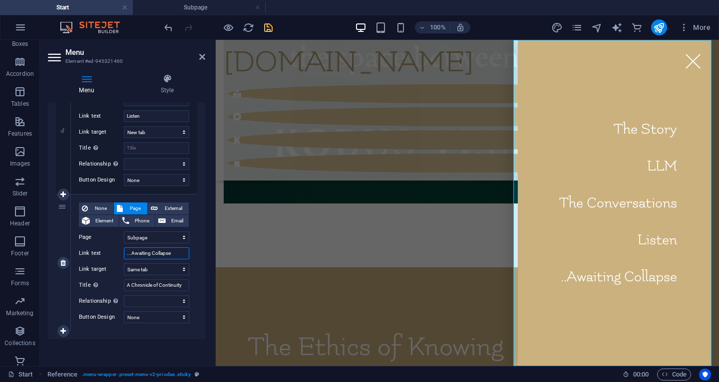
select select
type input "Awaiting Collapse"
select select
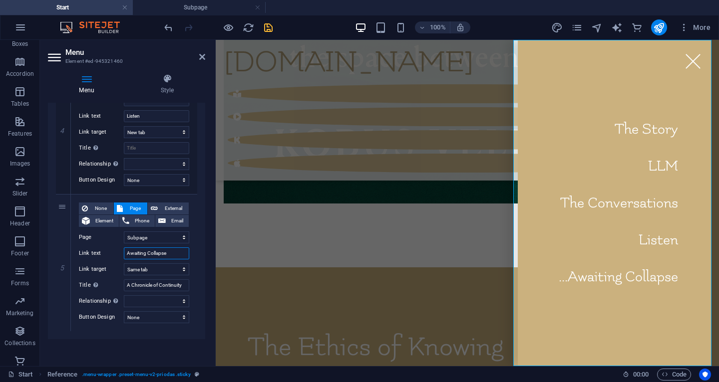
select select
click at [614, 275] on nav "The Story LLM The Conversations Listen Awaiting Collapse" at bounding box center [618, 203] width 201 height 326
click at [159, 253] on input "Awaiting Collapse" at bounding box center [156, 254] width 65 height 12
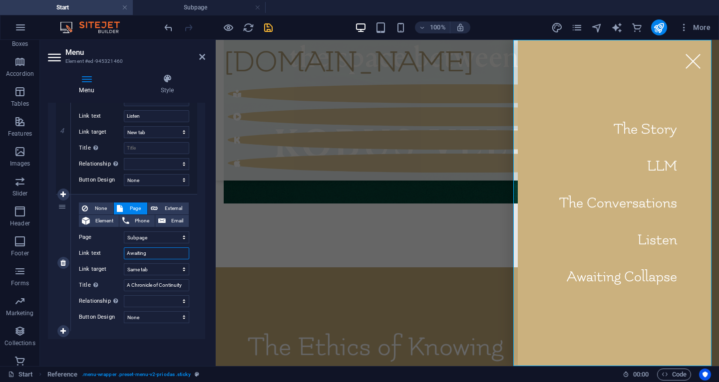
type input "Awaiting"
select select
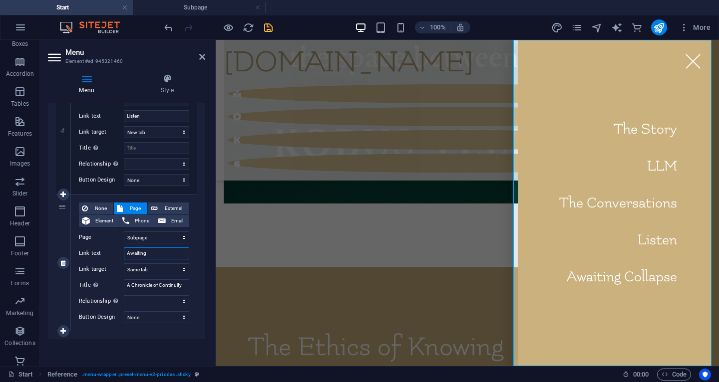
select select
type input "Awaiting..."
select select
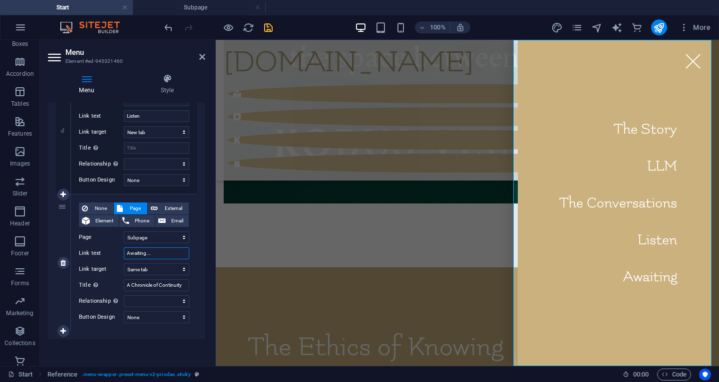
select select
type input "Awaiting..."
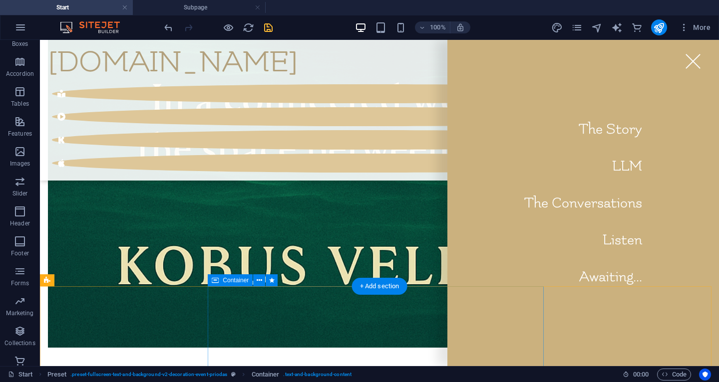
scroll to position [6042, 0]
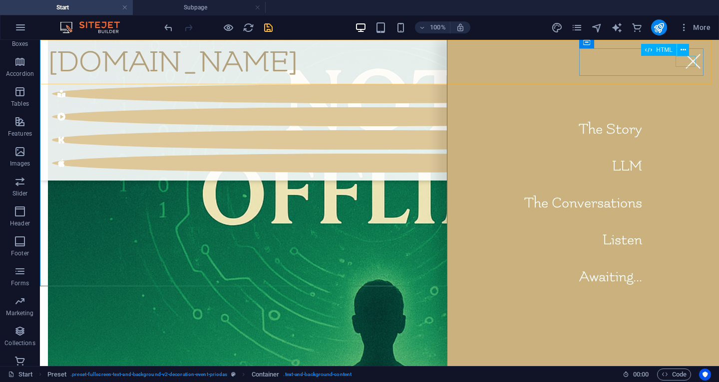
click at [692, 53] on div "HTML" at bounding box center [668, 50] width 54 height 12
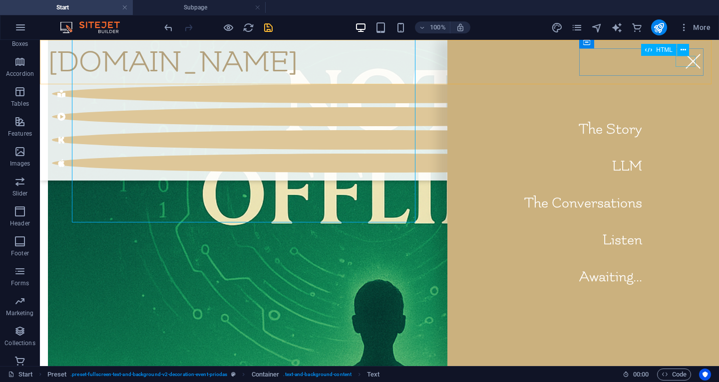
click at [687, 62] on div "Menu" at bounding box center [693, 61] width 20 height 11
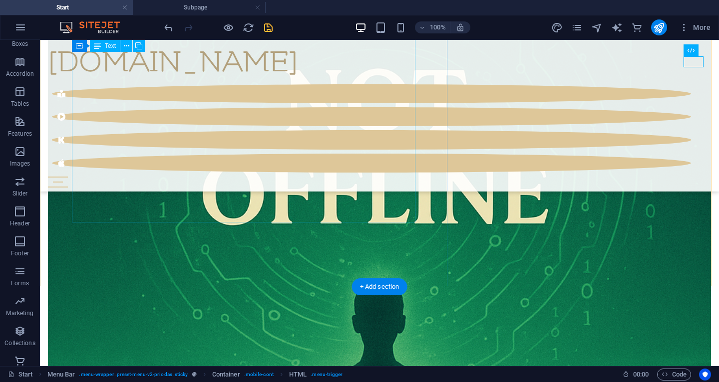
scroll to position [6198, 0]
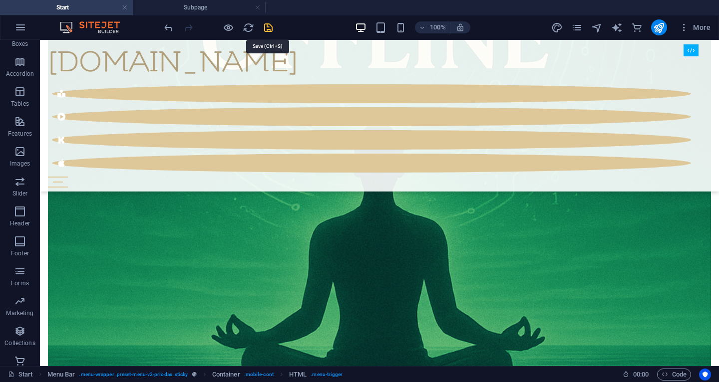
click at [270, 26] on icon "save" at bounding box center [268, 27] width 11 height 11
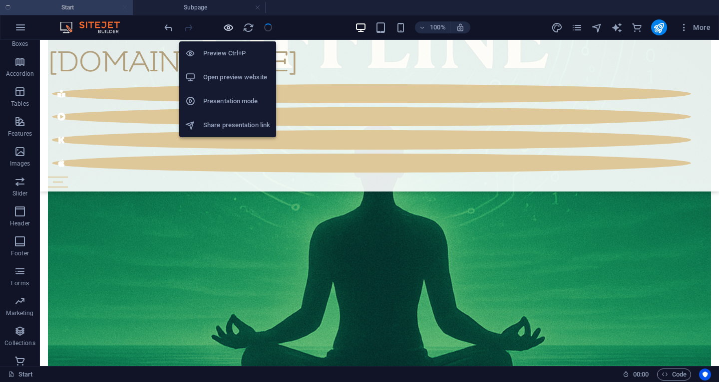
click at [225, 28] on icon "button" at bounding box center [228, 27] width 11 height 11
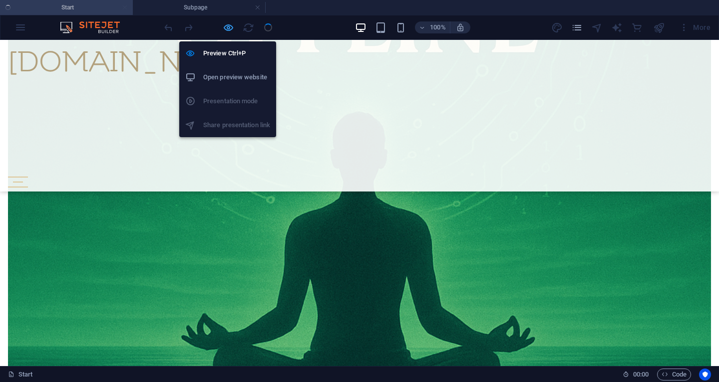
scroll to position [6042, 0]
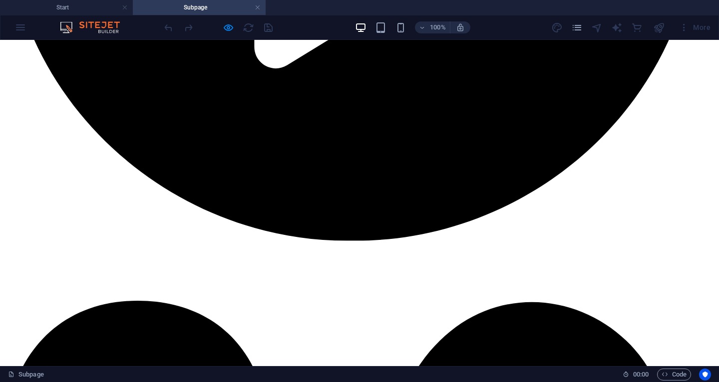
scroll to position [1285, 0]
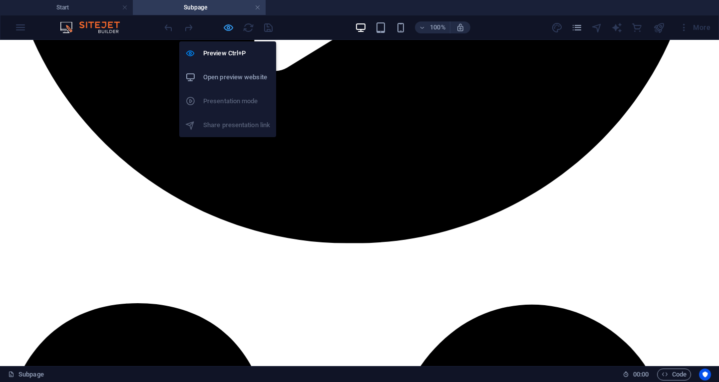
click at [228, 29] on icon "button" at bounding box center [228, 27] width 11 height 11
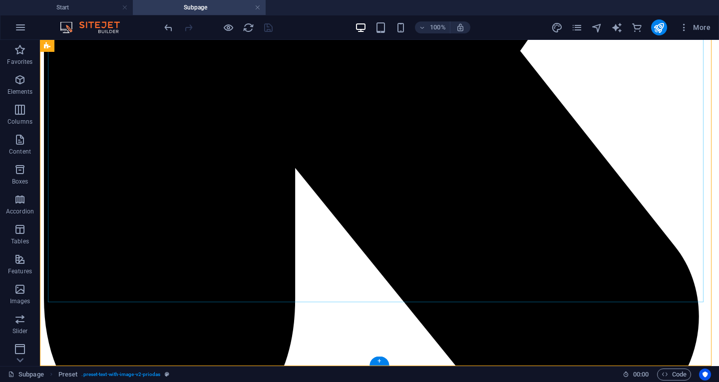
scroll to position [1829, 0]
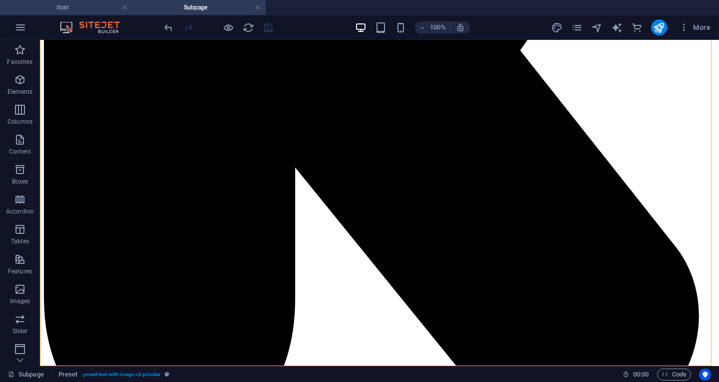
click at [90, 11] on h4 "Start" at bounding box center [66, 7] width 133 height 11
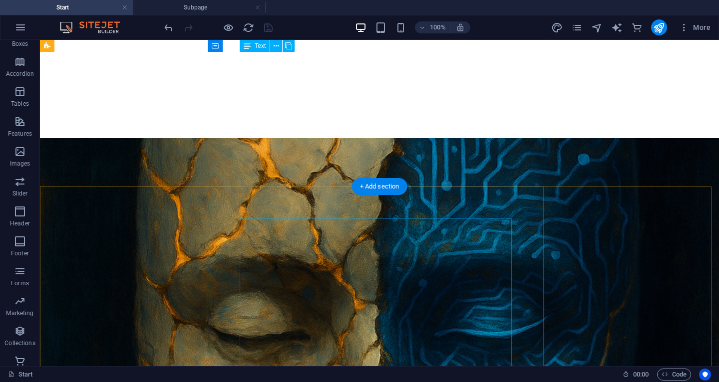
scroll to position [0, 0]
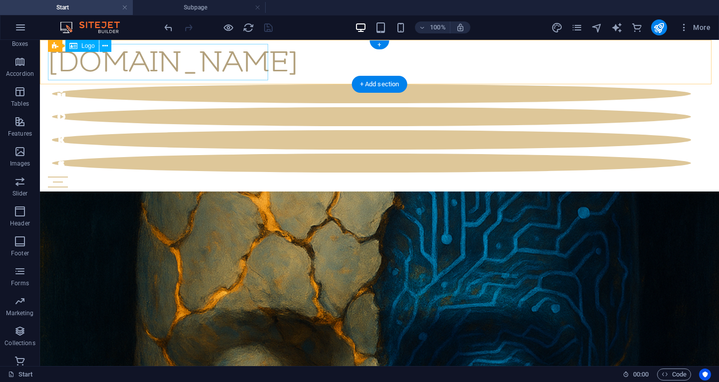
click at [168, 57] on div "[DOMAIN_NAME]" at bounding box center [379, 62] width 663 height 36
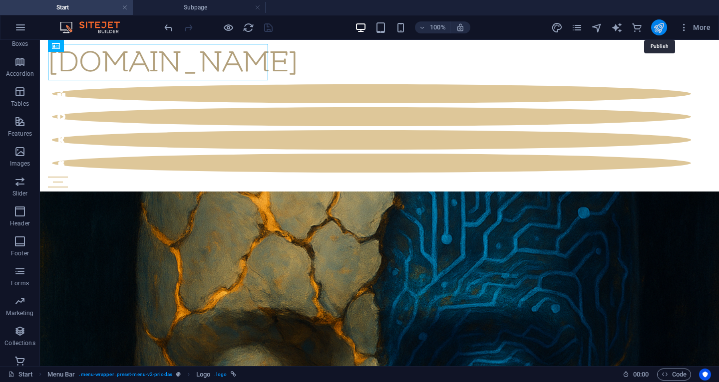
click at [655, 26] on icon "publish" at bounding box center [658, 27] width 11 height 11
